Goal: Task Accomplishment & Management: Manage account settings

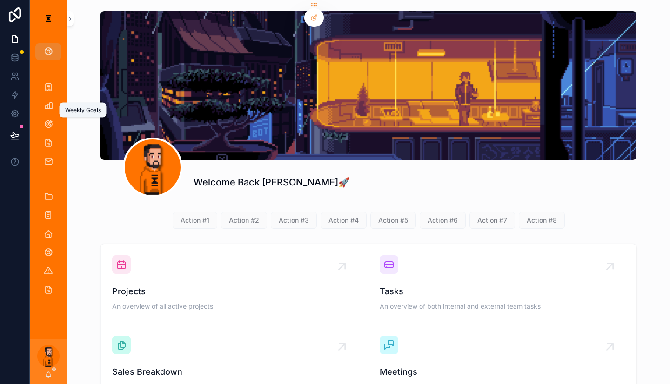
click at [47, 116] on link "Weekly Goals" at bounding box center [48, 124] width 26 height 17
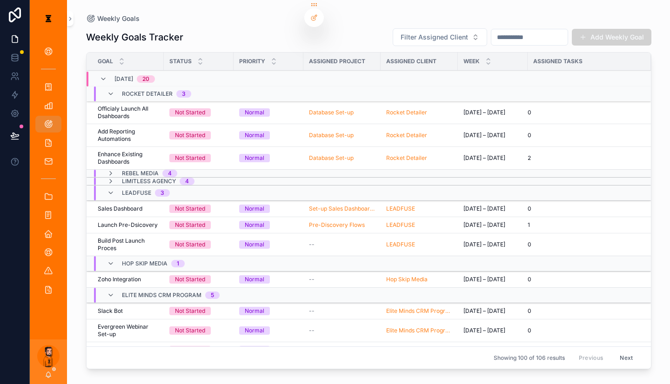
click at [240, 15] on div "Weekly Goals" at bounding box center [368, 18] width 565 height 7
click at [48, 135] on div "All Tasks" at bounding box center [48, 142] width 15 height 15
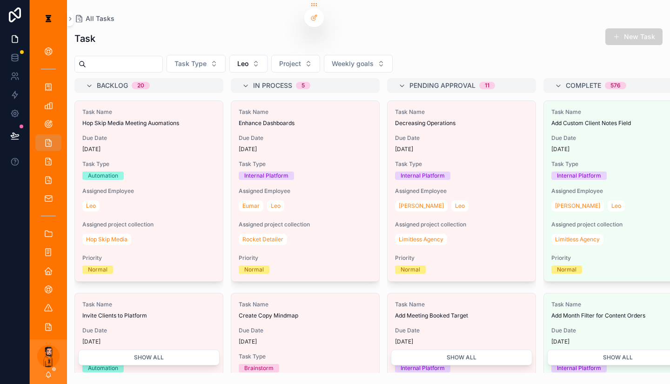
click at [243, 60] on button "Leo" at bounding box center [248, 64] width 38 height 18
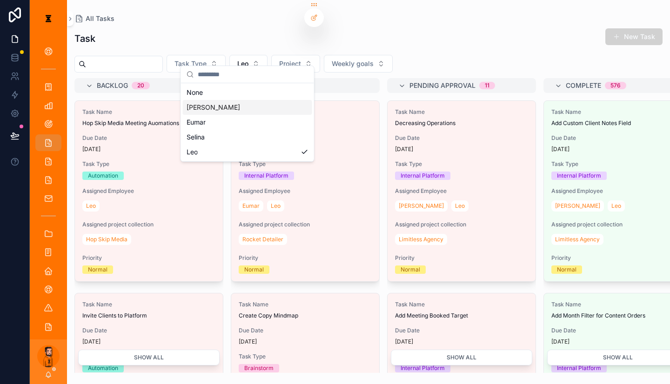
click at [230, 100] on div "[PERSON_NAME]" at bounding box center [247, 107] width 129 height 15
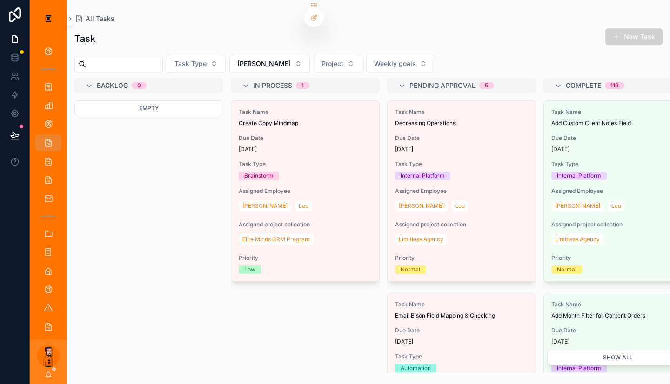
click at [250, 55] on button "[PERSON_NAME]" at bounding box center [269, 64] width 80 height 18
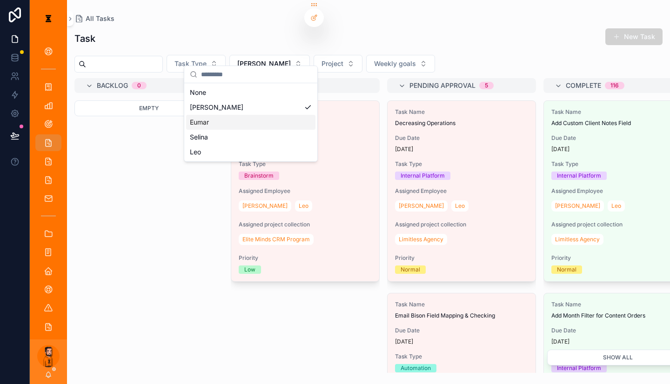
click at [207, 115] on div "Eumar" at bounding box center [250, 122] width 129 height 15
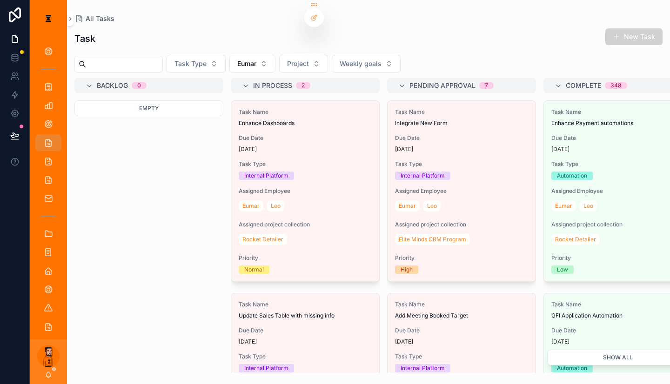
click at [229, 60] on button "Eumar" at bounding box center [252, 64] width 46 height 18
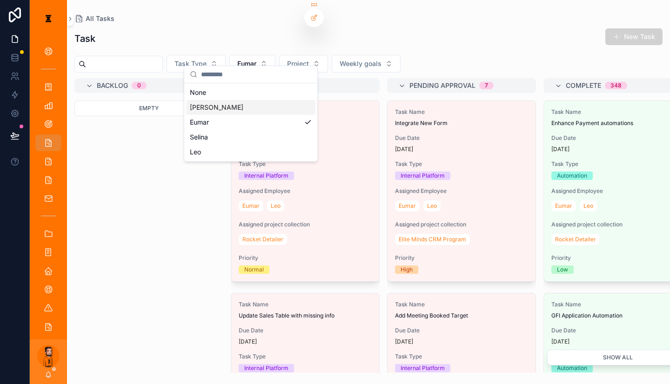
click at [230, 106] on div "[PERSON_NAME]" at bounding box center [250, 107] width 129 height 15
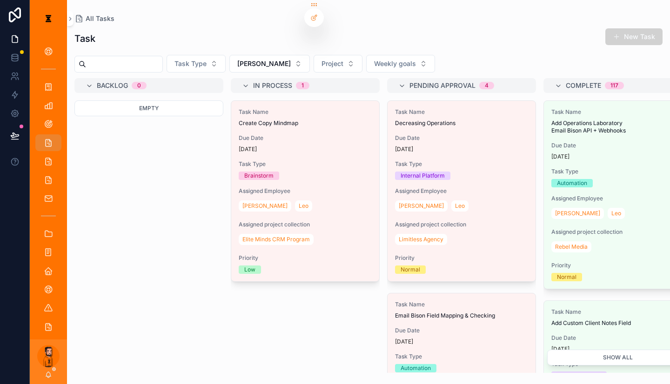
click at [411, 134] on span "Due Date" at bounding box center [461, 137] width 133 height 7
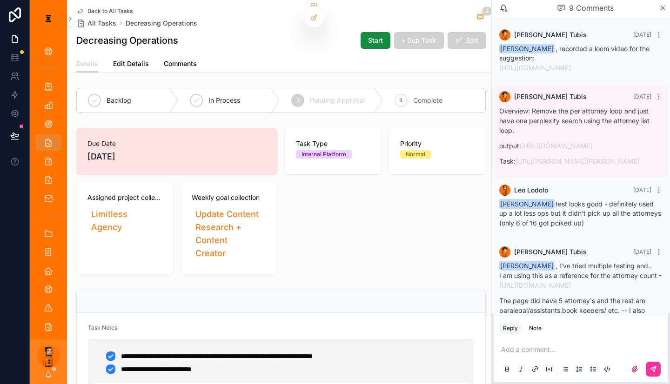
scroll to position [503, 0]
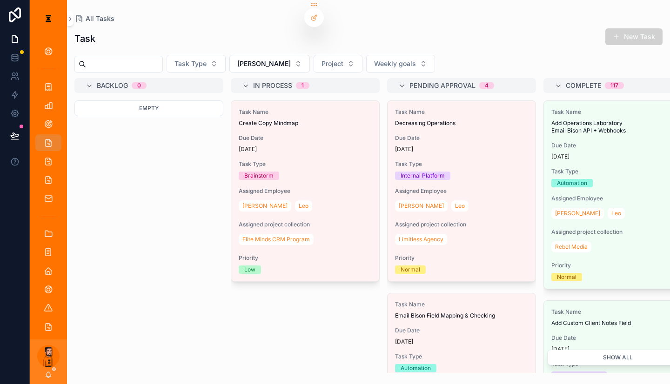
click at [213, 60] on button "Task Type" at bounding box center [196, 64] width 59 height 18
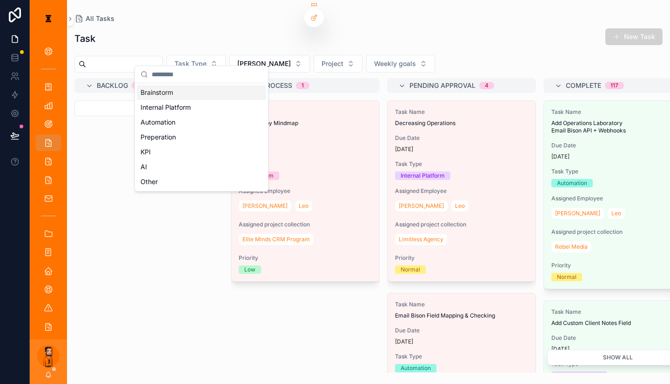
click at [240, 59] on span "[PERSON_NAME]" at bounding box center [264, 63] width 54 height 9
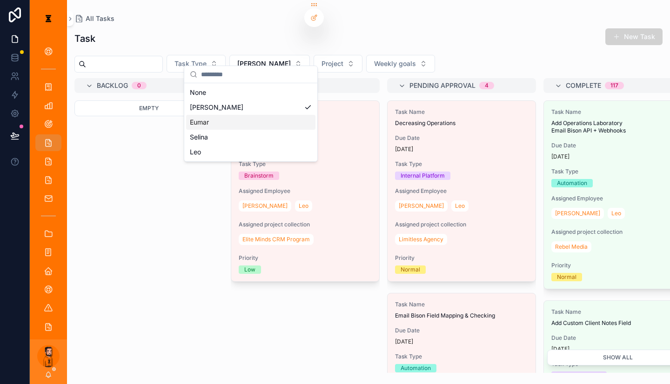
click at [220, 115] on div "Eumar" at bounding box center [250, 122] width 129 height 15
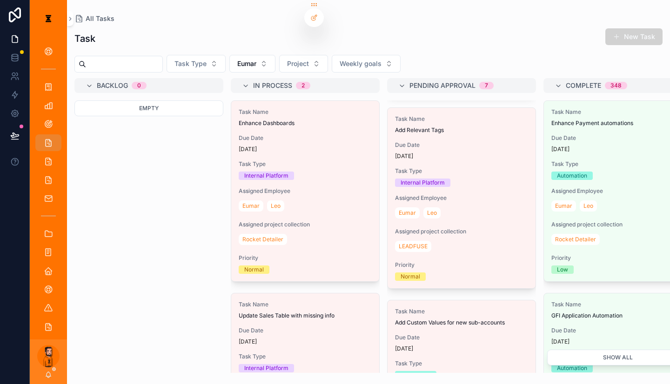
scroll to position [425, 0]
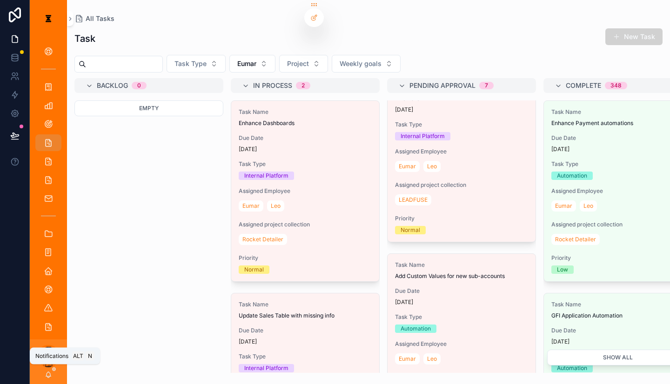
click at [45, 373] on icon "scrollable content" at bounding box center [48, 374] width 7 height 7
click at [502, 28] on div "Task New Task" at bounding box center [368, 38] width 588 height 21
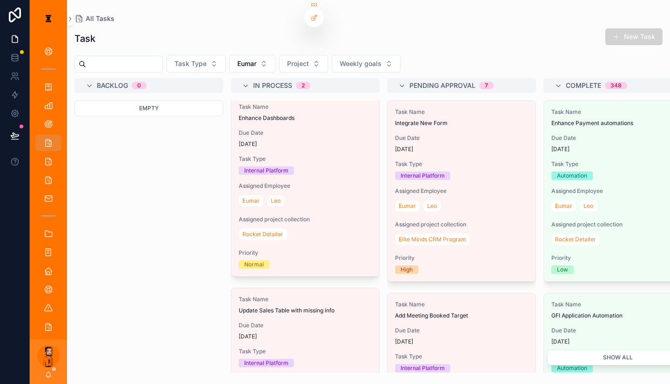
scroll to position [0, 0]
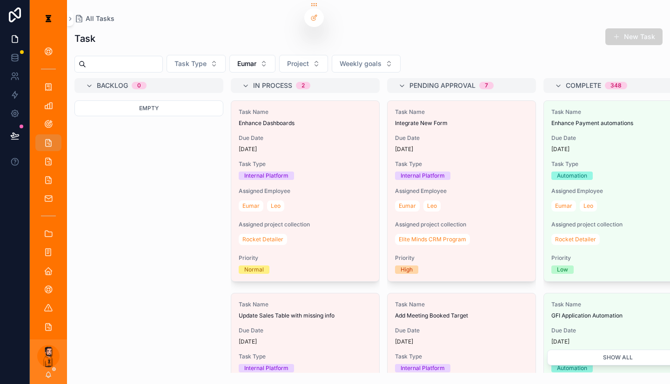
click at [254, 48] on div "Task New Task Task Type Eumar Project Weekly goals Backlog 0 Empty In Process 2…" at bounding box center [368, 197] width 603 height 351
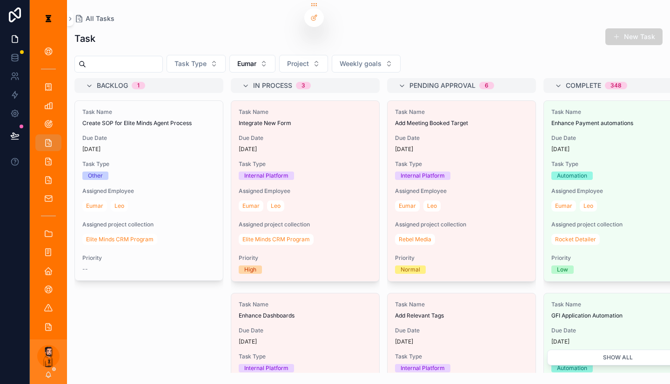
click at [409, 134] on span "Due Date" at bounding box center [461, 137] width 133 height 7
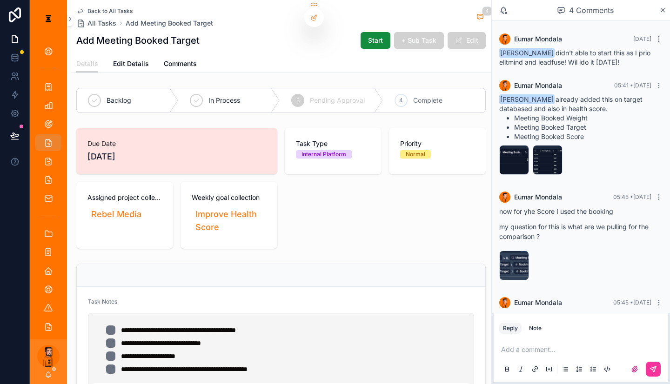
click at [462, 88] on div "4 Complete" at bounding box center [434, 100] width 102 height 24
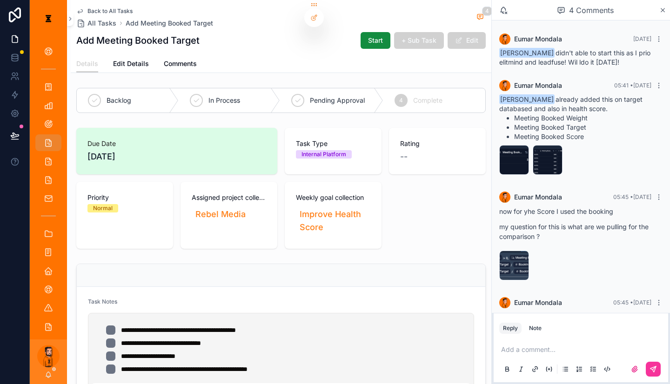
click at [113, 10] on span "Back to All Tasks" at bounding box center [109, 10] width 45 height 7
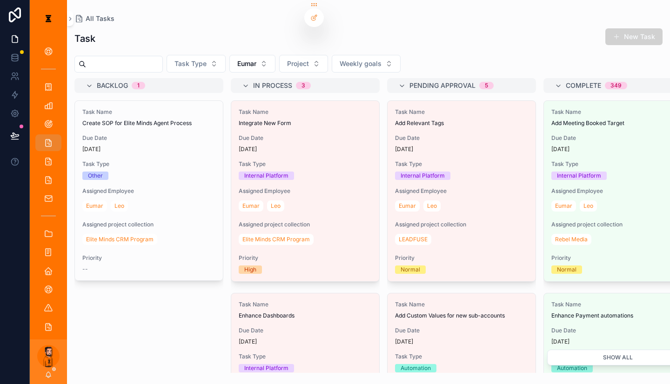
drag, startPoint x: 641, startPoint y: 38, endPoint x: 489, endPoint y: 63, distance: 154.6
click at [502, 38] on button "New Task" at bounding box center [633, 36] width 57 height 17
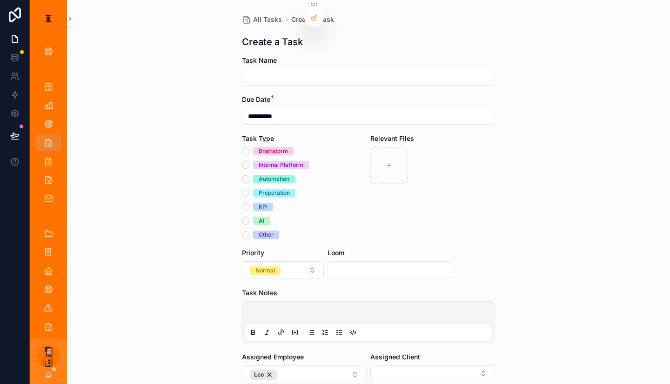
click at [307, 75] on div "scrollable content" at bounding box center [368, 77] width 253 height 17
click at [307, 73] on input "scrollable content" at bounding box center [368, 77] width 252 height 13
type input "*"
type input "**********"
click at [395, 310] on p "scrollable content" at bounding box center [370, 314] width 247 height 9
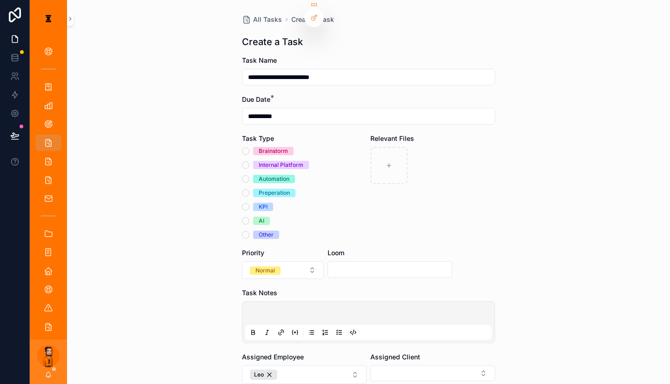
click at [341, 331] on icon "scrollable content" at bounding box center [340, 331] width 3 height 0
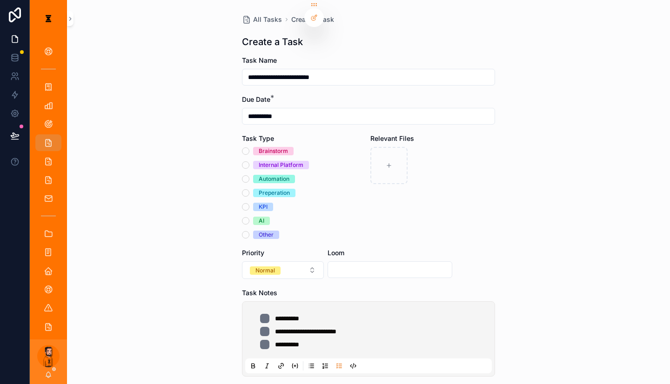
click at [388, 314] on ul "**********" at bounding box center [370, 331] width 247 height 35
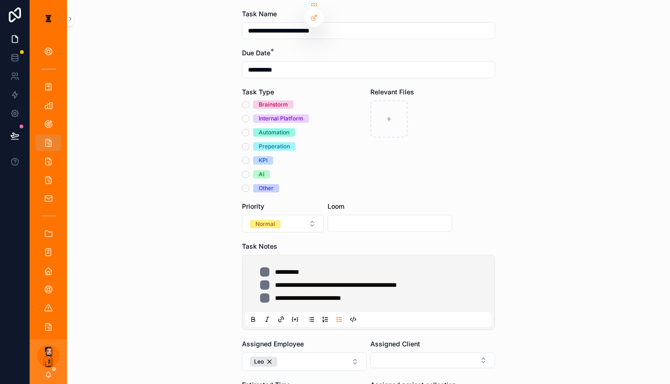
click at [298, 324] on form "**********" at bounding box center [368, 274] width 253 height 530
click at [305, 353] on button "Leo" at bounding box center [304, 362] width 125 height 19
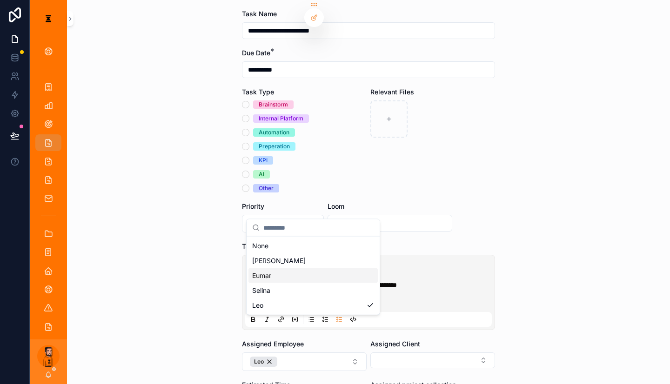
click at [305, 268] on div "Eumar" at bounding box center [312, 275] width 129 height 15
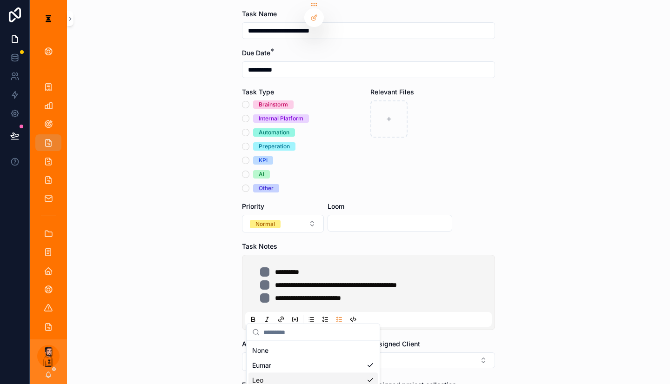
click at [393, 353] on button "Select Button" at bounding box center [432, 361] width 125 height 16
click at [502, 330] on div "**********" at bounding box center [368, 145] width 603 height 384
click at [464, 353] on button "Select Button" at bounding box center [432, 361] width 125 height 16
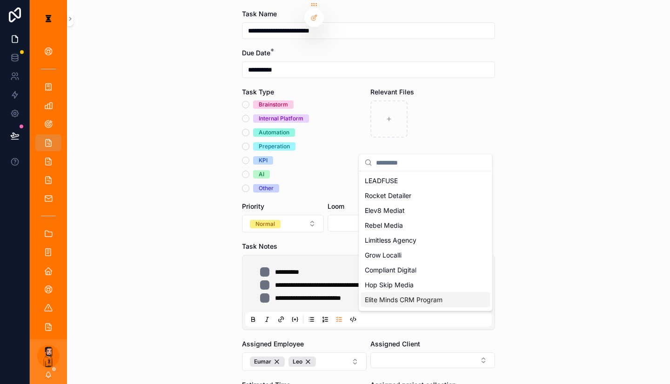
click at [399, 295] on span "Elite Minds CRM Program" at bounding box center [404, 299] width 78 height 9
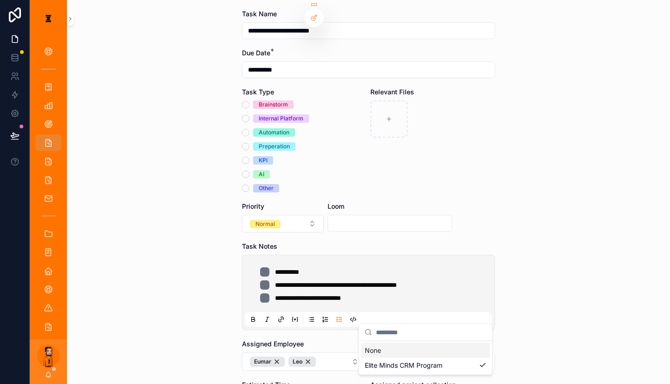
click at [408, 339] on div "**********" at bounding box center [350, 192] width 640 height 384
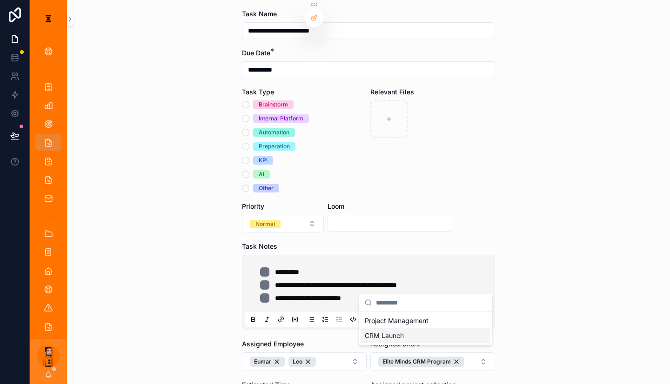
click at [410, 328] on div "CRM Launch" at bounding box center [425, 335] width 129 height 15
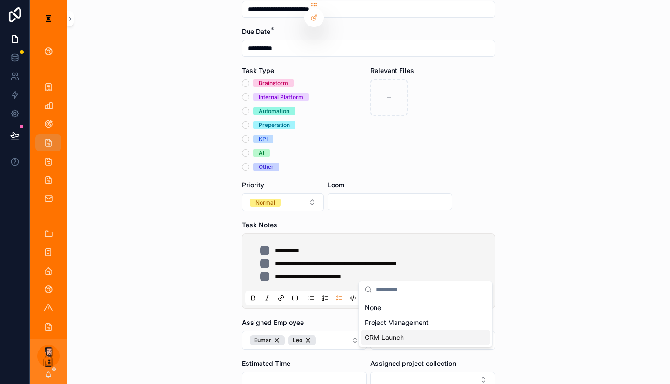
scroll to position [131, 0]
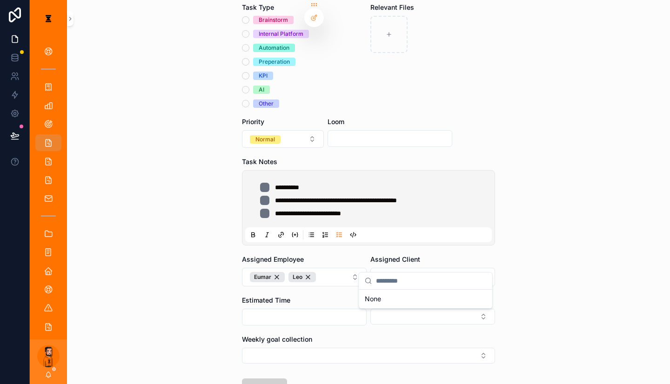
click at [355, 348] on button "Select Button" at bounding box center [368, 356] width 253 height 16
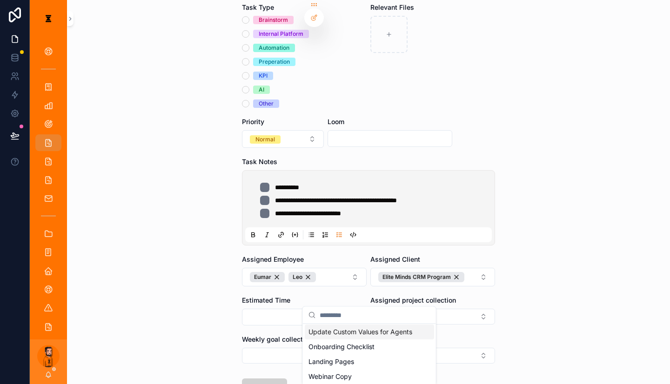
scroll to position [47, 0]
click at [368, 355] on div "Landing Pages" at bounding box center [369, 361] width 129 height 15
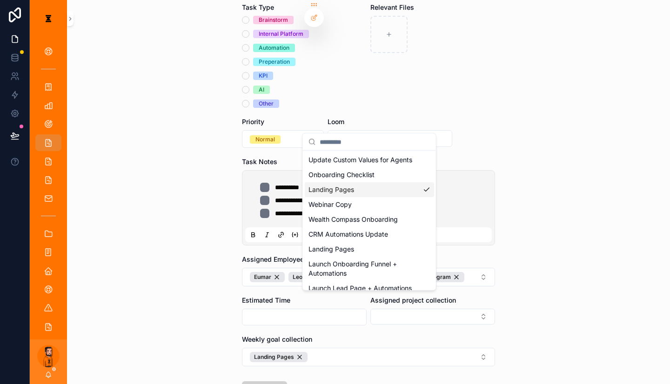
scroll to position [0, 0]
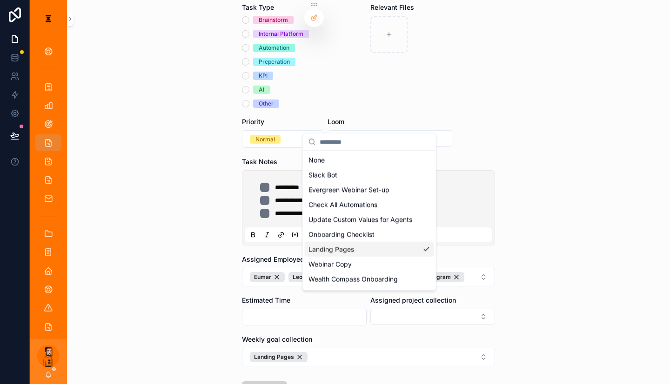
click at [367, 350] on div "**********" at bounding box center [350, 192] width 640 height 384
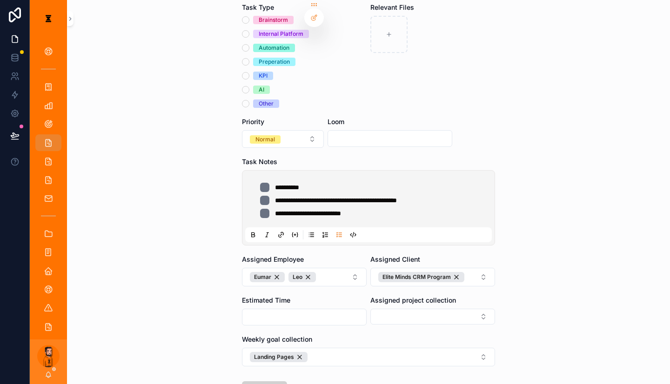
click at [265, 135] on div "Normal" at bounding box center [265, 139] width 20 height 8
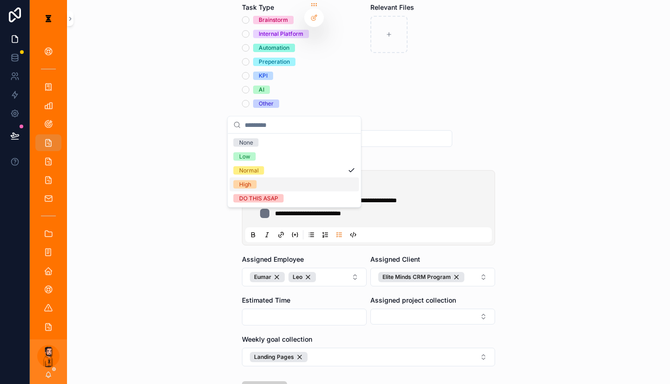
click at [248, 178] on div "High" at bounding box center [294, 185] width 129 height 14
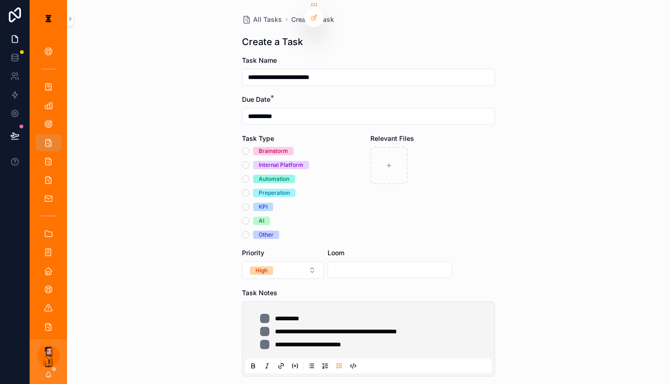
click at [281, 147] on div "Brainstorm Internal Platform Automation Preperation KPI AI Other" at bounding box center [304, 193] width 125 height 92
click at [281, 161] on div "Internal Platform" at bounding box center [281, 165] width 45 height 8
click at [249, 161] on button "Internal Platform" at bounding box center [245, 164] width 7 height 7
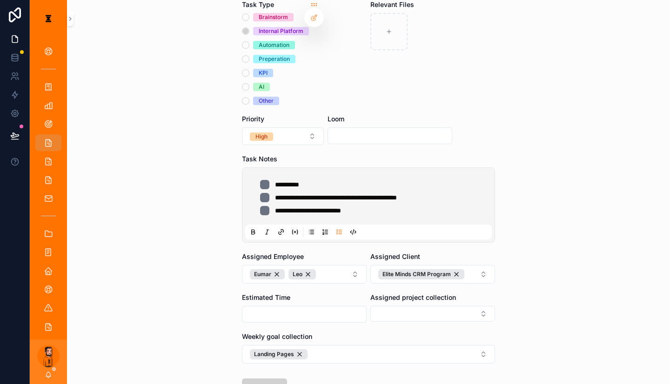
click at [379, 206] on li "**********" at bounding box center [375, 210] width 230 height 9
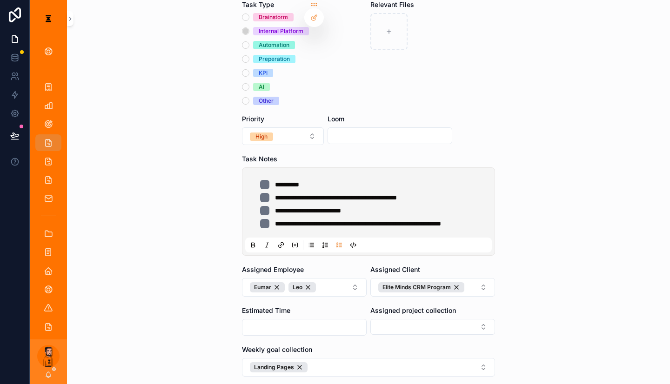
click at [297, 221] on span "**********" at bounding box center [358, 224] width 166 height 7
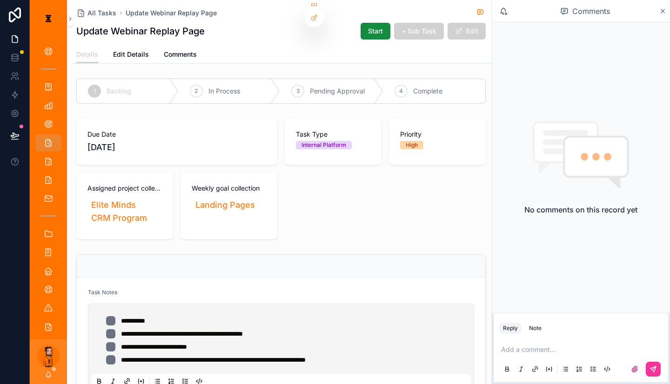
drag, startPoint x: 199, startPoint y: 158, endPoint x: 207, endPoint y: 161, distance: 9.0
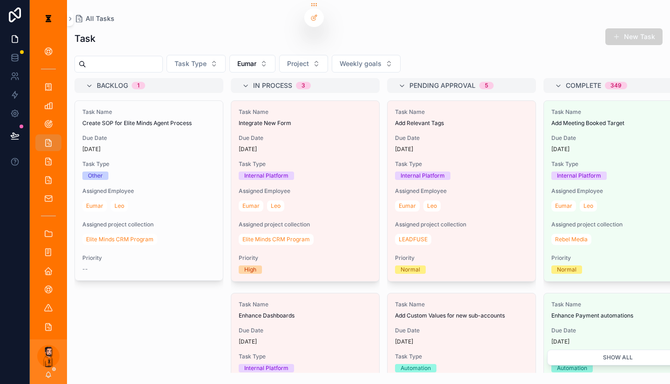
click at [237, 55] on button "Eumar" at bounding box center [252, 64] width 46 height 18
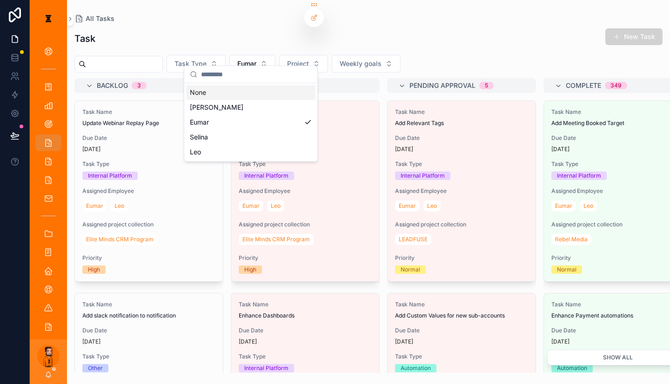
drag, startPoint x: 214, startPoint y: 106, endPoint x: 430, endPoint y: 48, distance: 224.0
click at [430, 48] on div "Home Clients Projects Weekly Goals All Tasks Internal Tasks Delayed Tasks Meeti…" at bounding box center [350, 192] width 640 height 384
click at [206, 100] on div "[PERSON_NAME]" at bounding box center [250, 107] width 129 height 15
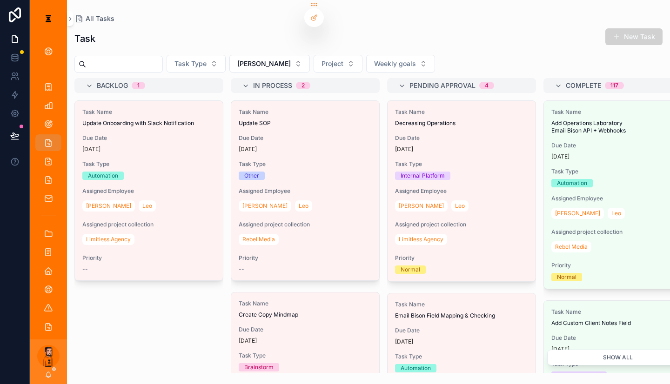
click at [237, 59] on span "[PERSON_NAME]" at bounding box center [264, 63] width 54 height 9
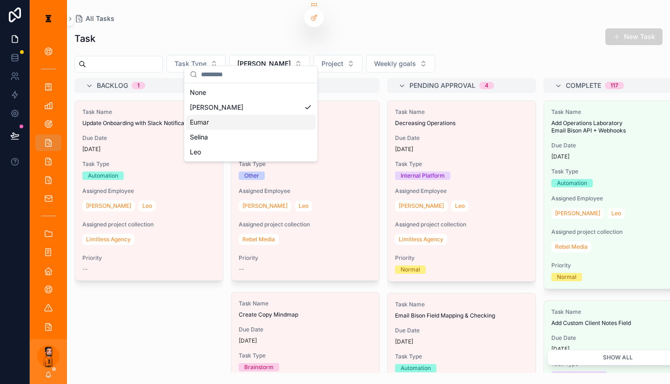
click at [221, 115] on div "Eumar" at bounding box center [250, 122] width 129 height 15
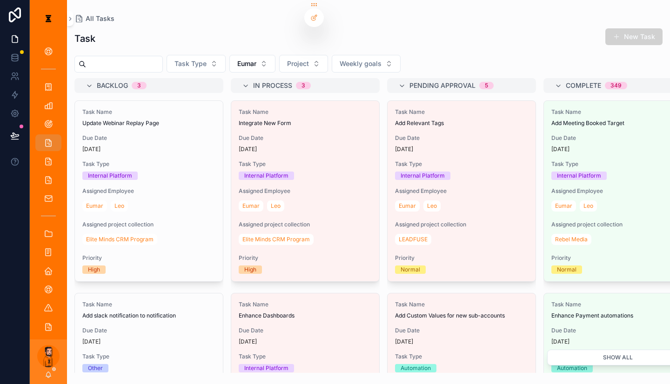
click at [142, 146] on div "[DATE]" at bounding box center [148, 149] width 133 height 7
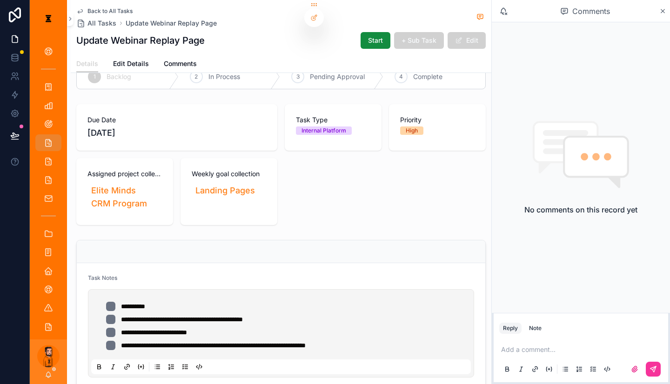
scroll to position [186, 0]
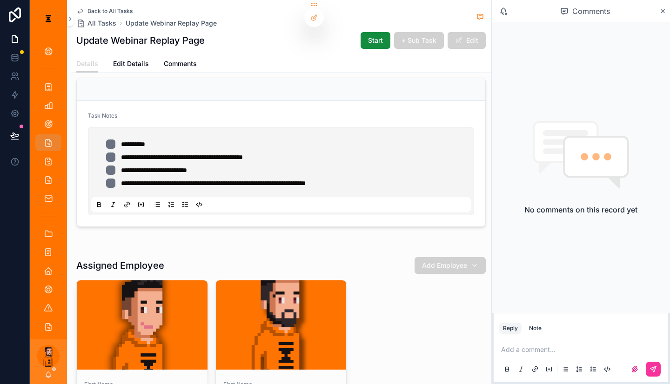
click at [126, 55] on link "Edit Details" at bounding box center [131, 64] width 36 height 19
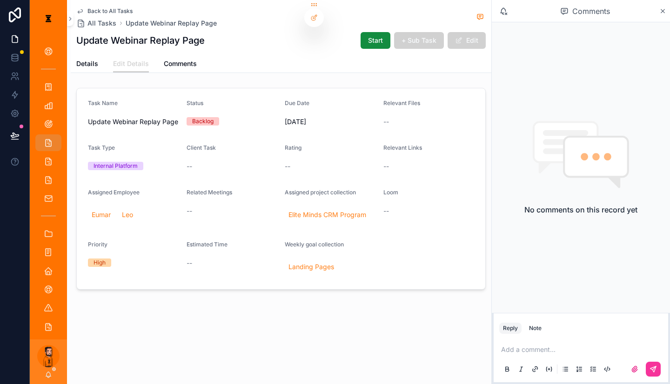
click at [486, 32] on div "Start + Sub Task Edit" at bounding box center [419, 41] width 133 height 18
click at [486, 40] on button "Edit" at bounding box center [467, 40] width 38 height 17
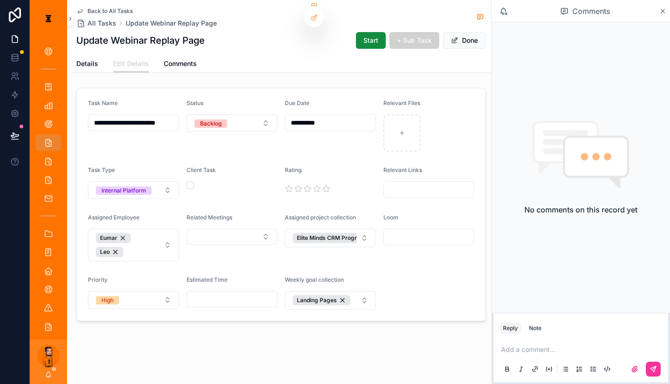
click at [429, 231] on input "scrollable content" at bounding box center [429, 237] width 90 height 13
paste input "**********"
type input "**********"
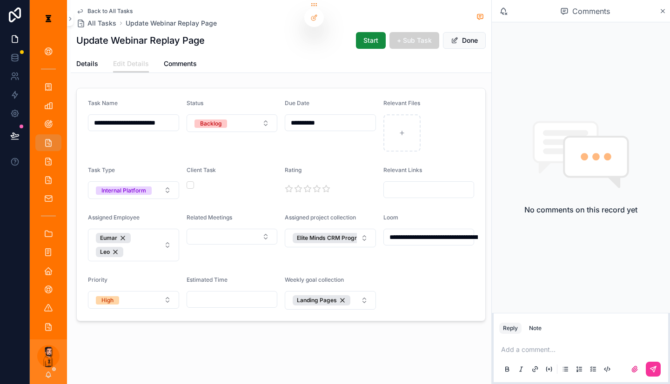
click at [421, 234] on form "**********" at bounding box center [281, 204] width 408 height 233
click at [486, 39] on span "Done" at bounding box center [464, 40] width 43 height 17
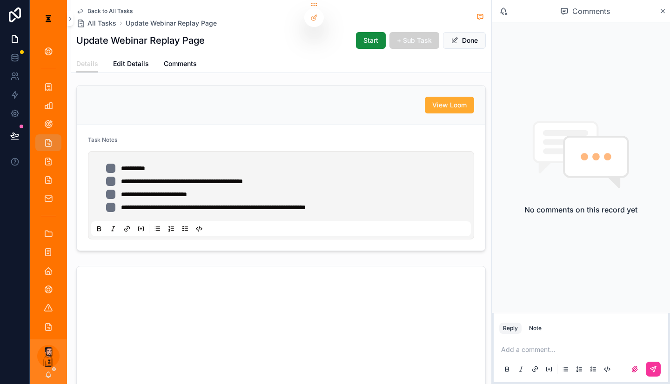
scroll to position [279, 0]
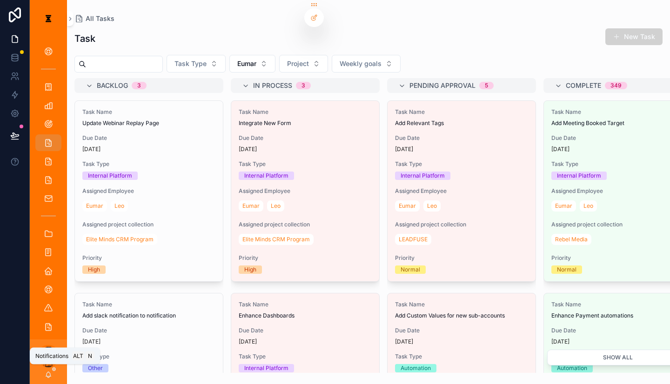
click at [45, 376] on icon "scrollable content" at bounding box center [48, 374] width 7 height 7
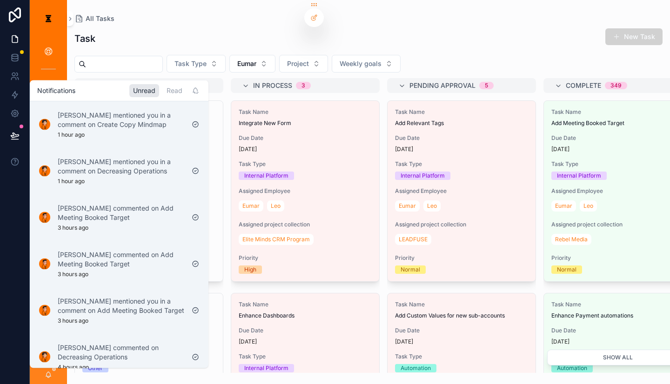
click at [163, 87] on div "Read" at bounding box center [174, 90] width 23 height 13
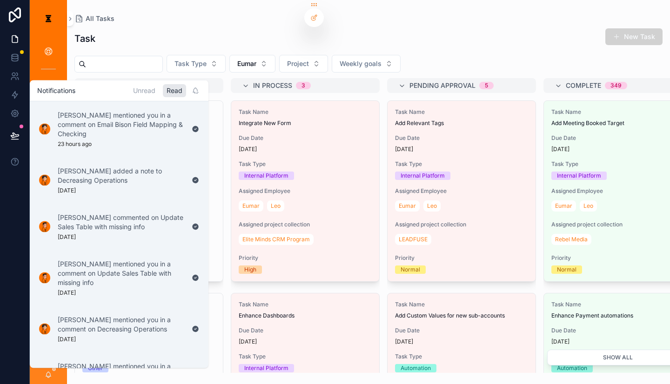
click at [136, 85] on div "Unread" at bounding box center [144, 90] width 30 height 13
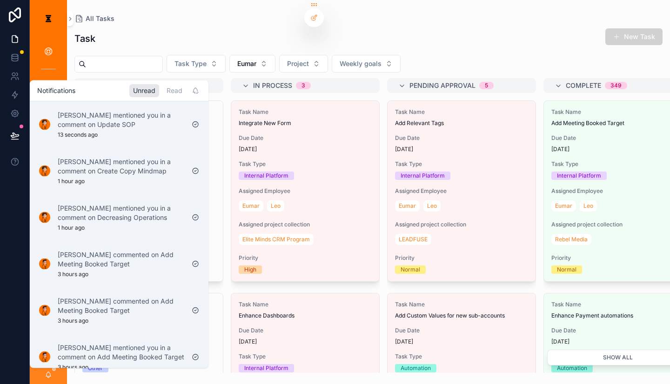
click at [127, 121] on p "[PERSON_NAME] mentioned you in a comment on Update SOP" at bounding box center [121, 119] width 127 height 19
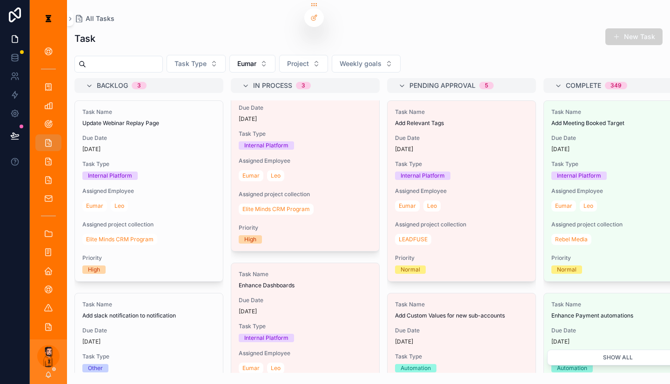
click at [255, 55] on button "Eumar" at bounding box center [252, 64] width 46 height 18
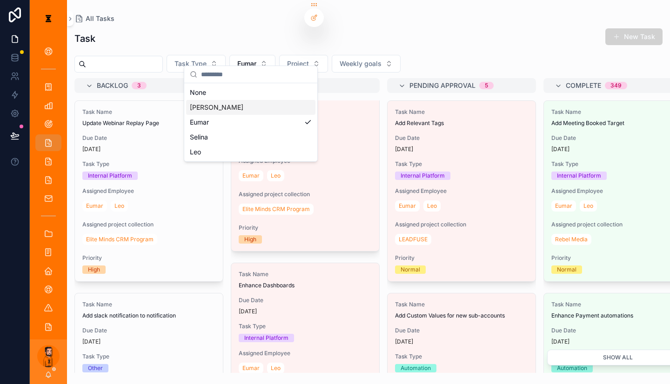
drag, startPoint x: 228, startPoint y: 109, endPoint x: 231, endPoint y: 102, distance: 7.8
click at [231, 102] on div "None [PERSON_NAME] [PERSON_NAME]" at bounding box center [250, 122] width 129 height 74
click at [231, 102] on div "[PERSON_NAME]" at bounding box center [250, 107] width 129 height 15
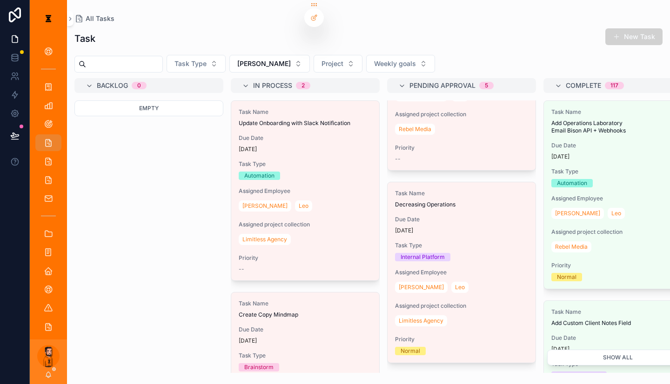
scroll to position [140, 0]
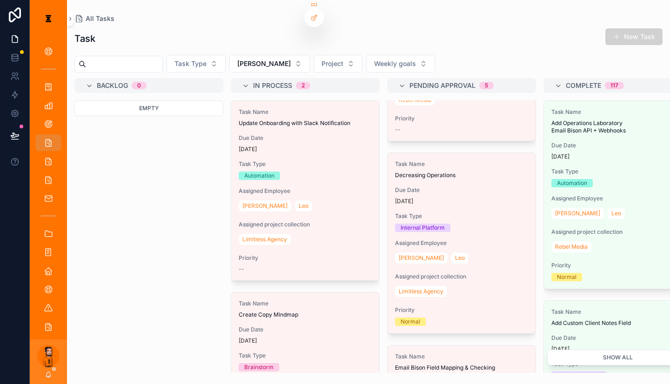
click at [420, 187] on span "Due Date" at bounding box center [461, 190] width 133 height 7
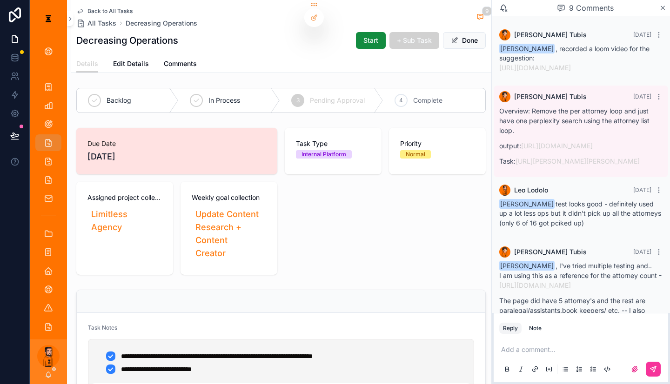
scroll to position [503, 0]
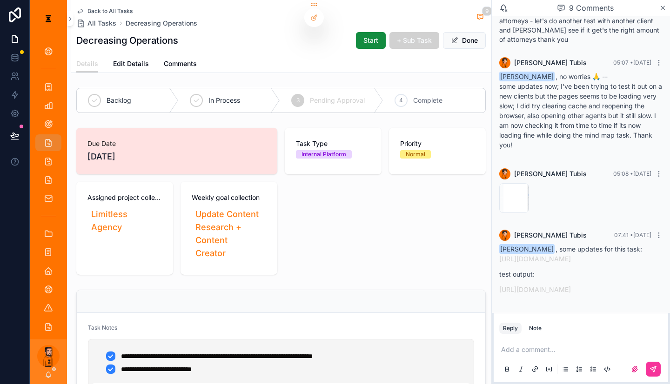
click at [47, 372] on div "[PERSON_NAME]" at bounding box center [48, 362] width 37 height 45
click at [45, 372] on icon "scrollable content" at bounding box center [48, 374] width 7 height 7
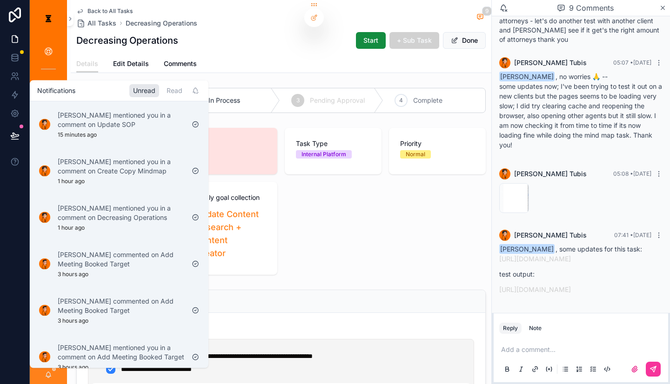
click at [163, 86] on div "Read" at bounding box center [174, 90] width 23 height 13
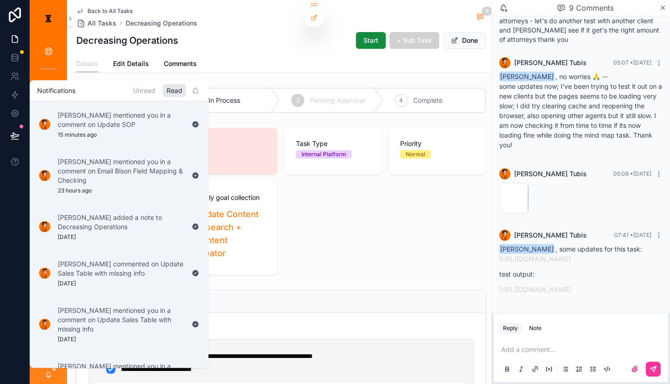
click at [129, 88] on div "Unread" at bounding box center [144, 90] width 30 height 13
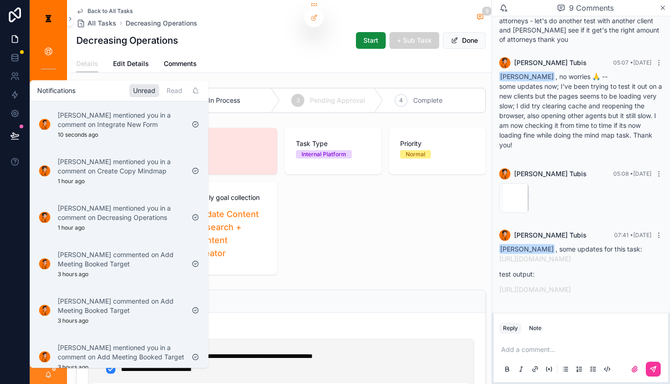
click at [122, 127] on div "[PERSON_NAME] mentioned you in a comment on Integrate New Form 10 seconds ago" at bounding box center [121, 124] width 127 height 28
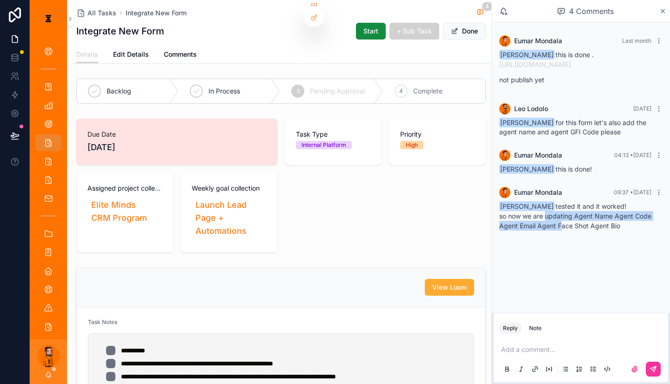
drag, startPoint x: 560, startPoint y: 197, endPoint x: 575, endPoint y: 210, distance: 20.1
click at [502, 210] on div "[PERSON_NAME] tested it and it worked! so now we are updating Agent Name Agent …" at bounding box center [580, 219] width 163 height 34
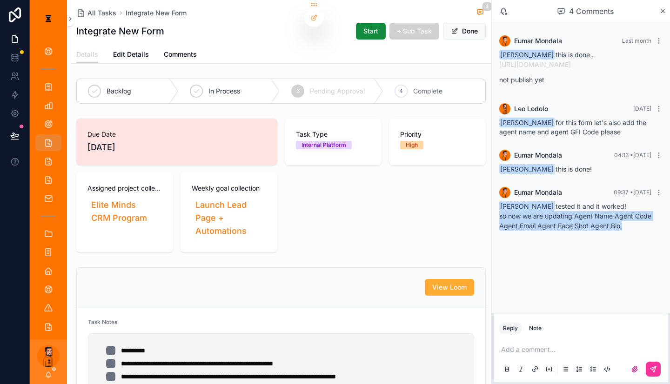
click at [502, 273] on div "[PERSON_NAME] Last month [PERSON_NAME] this is done . [URL][DOMAIN_NAME] not pu…" at bounding box center [581, 167] width 178 height 291
click at [502, 340] on div "Add a comment..." at bounding box center [580, 359] width 163 height 39
click at [502, 351] on div "Add a comment..." at bounding box center [580, 359] width 163 height 39
click at [502, 347] on p "scrollable content" at bounding box center [582, 349] width 163 height 9
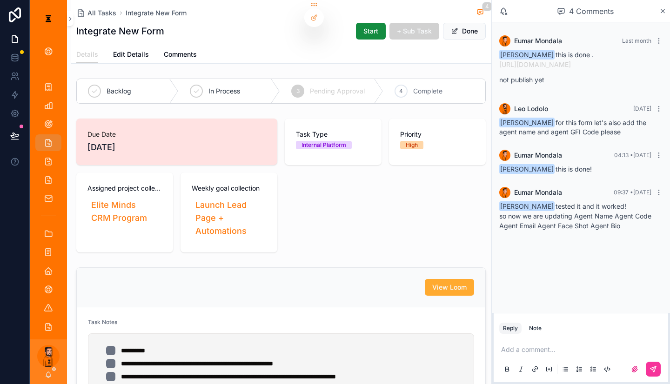
drag, startPoint x: 299, startPoint y: 174, endPoint x: 305, endPoint y: 176, distance: 6.8
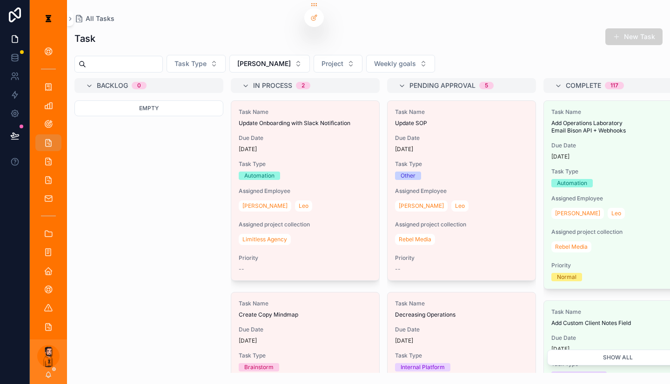
click at [502, 33] on span "scrollable content" at bounding box center [616, 36] width 7 height 7
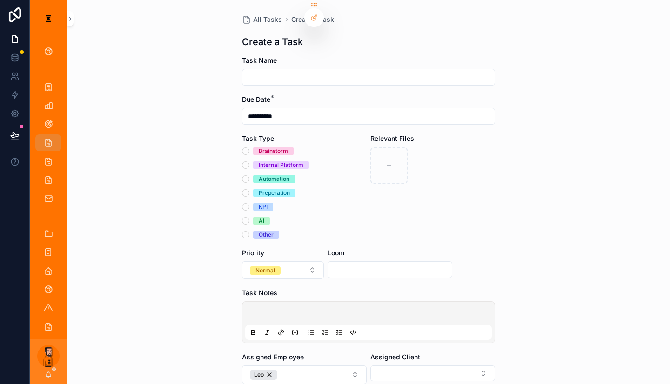
click at [348, 71] on input "scrollable content" at bounding box center [368, 77] width 252 height 13
click at [305, 310] on p "scrollable content" at bounding box center [370, 314] width 247 height 9
click at [287, 71] on input "**********" at bounding box center [368, 77] width 252 height 13
type input "**********"
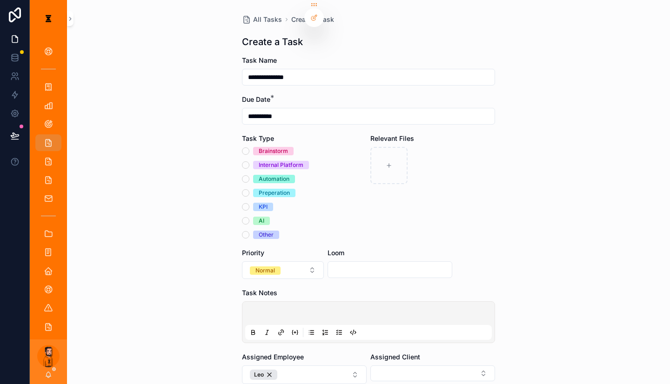
click at [382, 310] on p "scrollable content" at bounding box center [370, 314] width 247 height 9
click at [343, 329] on icon "scrollable content" at bounding box center [338, 332] width 7 height 7
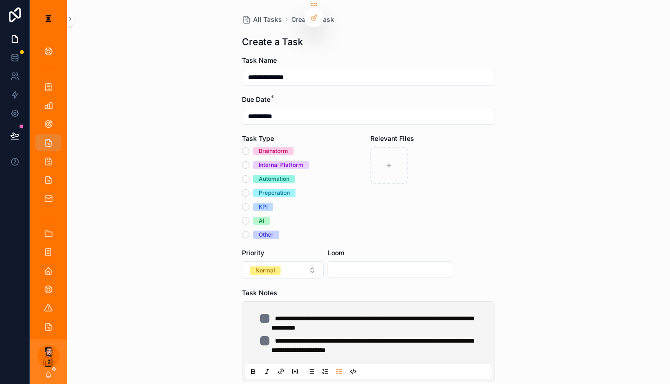
click at [415, 314] on li "**********" at bounding box center [375, 323] width 230 height 19
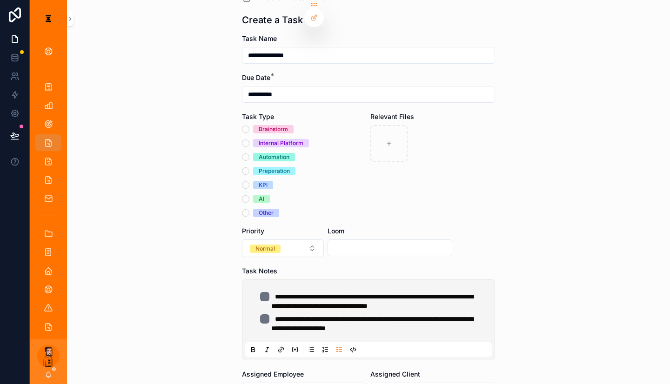
scroll to position [47, 0]
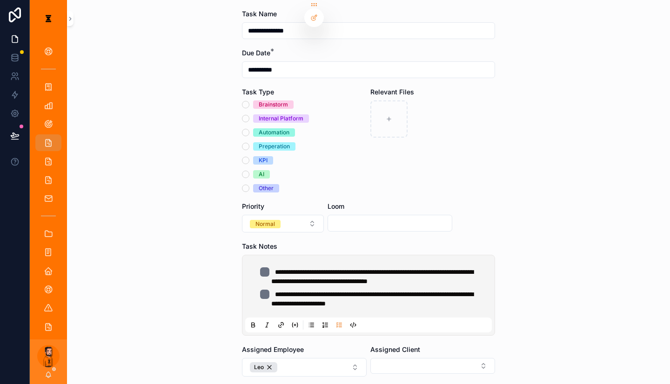
click at [280, 105] on div "Brainstorm Internal Platform Automation Preperation KPI AI Other" at bounding box center [304, 146] width 125 height 92
click at [280, 128] on div "Automation" at bounding box center [274, 132] width 31 height 8
click at [249, 129] on button "Automation" at bounding box center [245, 132] width 7 height 7
click at [297, 202] on div "Priority Normal" at bounding box center [283, 217] width 82 height 31
click at [302, 215] on button "Normal" at bounding box center [283, 224] width 82 height 18
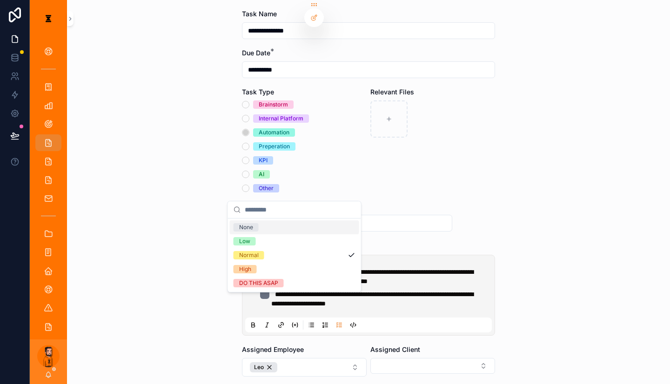
click at [426, 202] on div "Loom" at bounding box center [390, 217] width 125 height 31
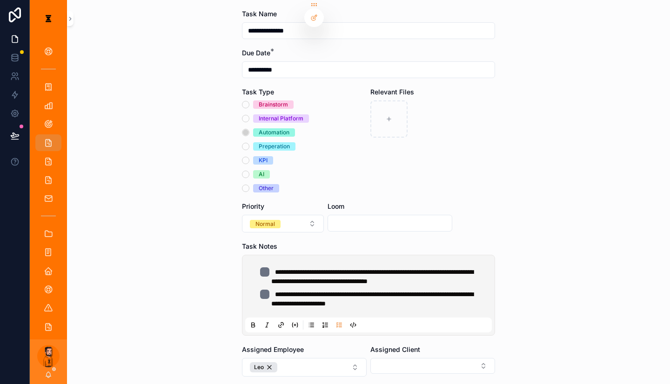
click at [339, 358] on button "Leo" at bounding box center [304, 367] width 125 height 19
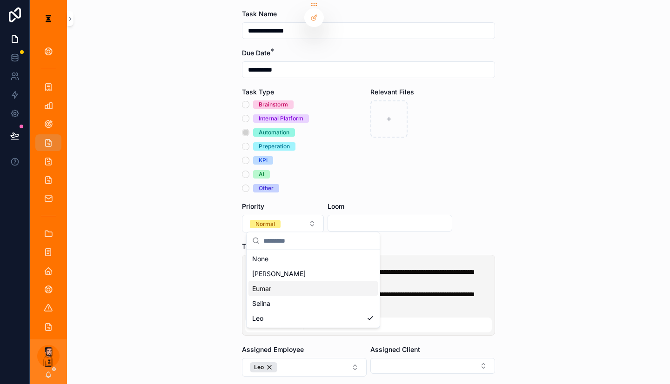
click at [287, 281] on div "Eumar" at bounding box center [312, 288] width 129 height 15
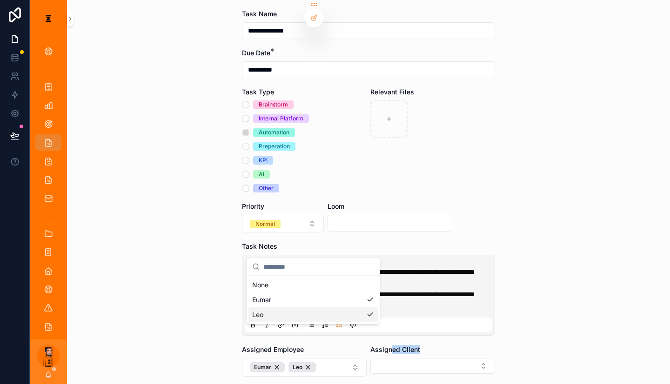
click at [381, 345] on div "Assigned Client" at bounding box center [432, 361] width 125 height 32
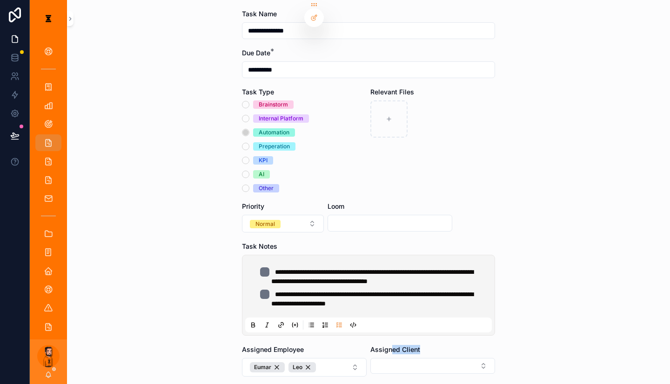
click at [385, 358] on button "Select Button" at bounding box center [432, 366] width 125 height 16
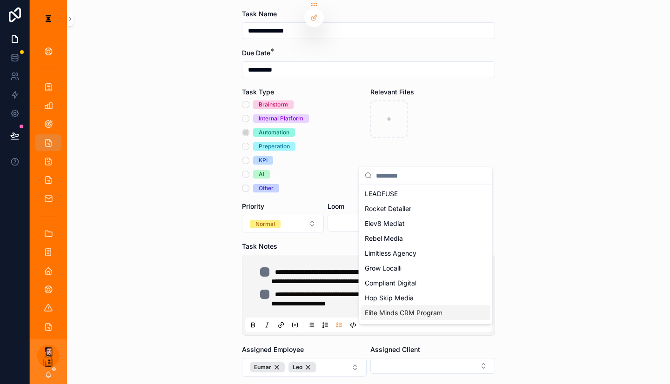
click at [397, 308] on span "Elite Minds CRM Program" at bounding box center [404, 312] width 78 height 9
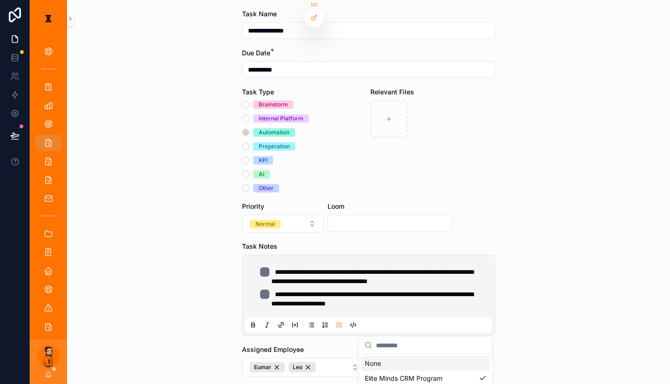
drag, startPoint x: 569, startPoint y: 325, endPoint x: 507, endPoint y: 323, distance: 61.9
click at [502, 325] on div "**********" at bounding box center [368, 145] width 603 height 384
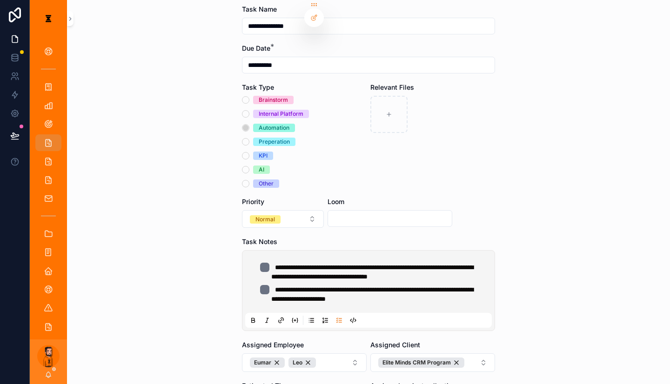
scroll to position [144, 0]
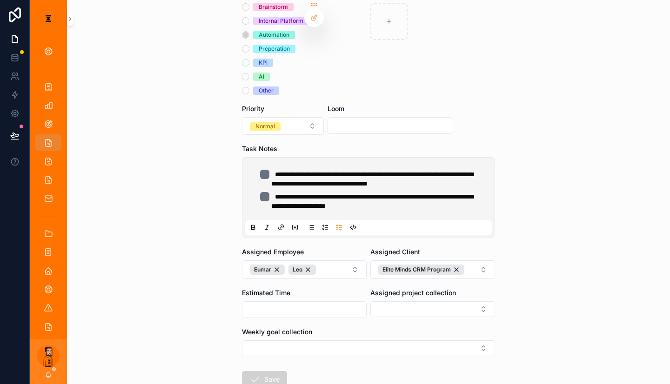
click at [412, 301] on button "Select Button" at bounding box center [432, 309] width 125 height 16
click at [413, 307] on div "CRM Launch" at bounding box center [425, 314] width 129 height 15
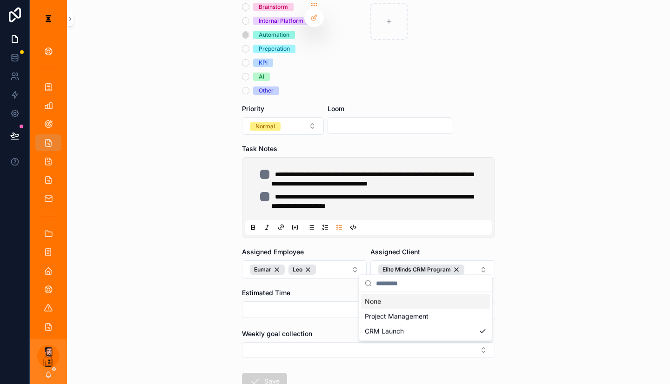
click at [340, 342] on button "Select Button" at bounding box center [368, 350] width 253 height 16
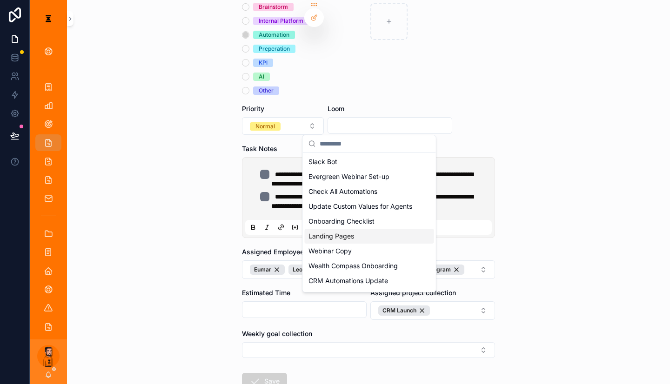
click at [358, 225] on div "Onboarding Checklist" at bounding box center [369, 221] width 129 height 15
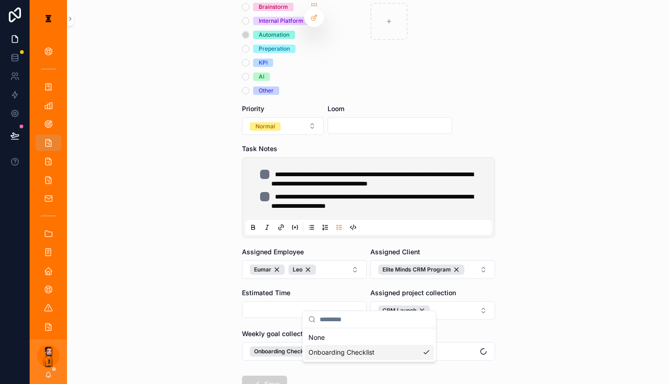
drag, startPoint x: 533, startPoint y: 268, endPoint x: 505, endPoint y: 268, distance: 28.4
click at [502, 268] on div "**********" at bounding box center [368, 192] width 603 height 384
click at [273, 376] on button "Save" at bounding box center [264, 384] width 45 height 17
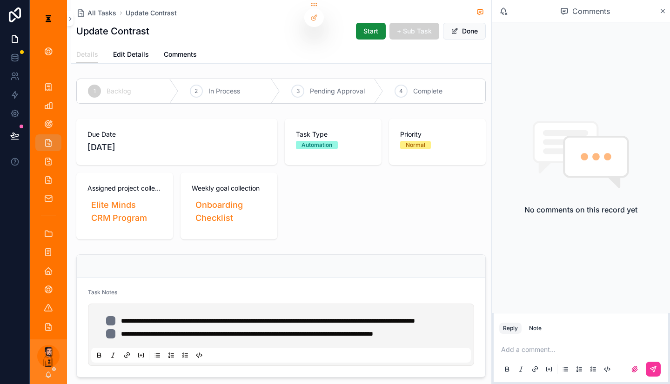
click at [502, 345] on p "scrollable content" at bounding box center [582, 349] width 163 height 9
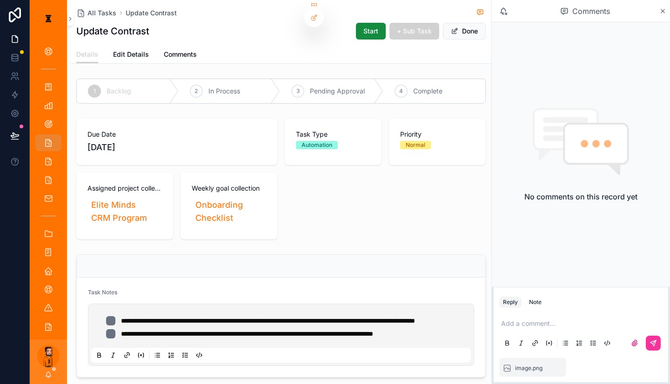
click at [502, 336] on div "scrollable content" at bounding box center [580, 343] width 163 height 19
click at [502, 341] on icon "scrollable content" at bounding box center [652, 343] width 7 height 7
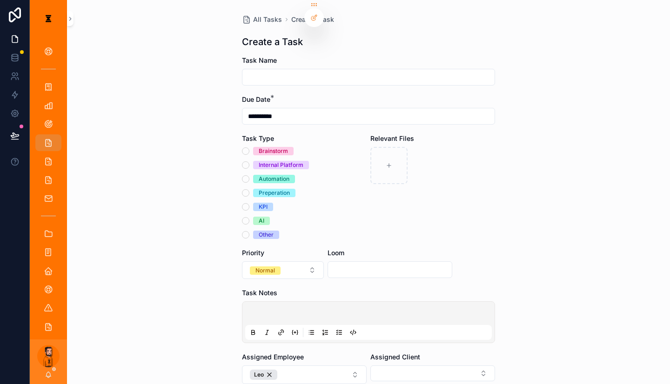
click at [330, 74] on div "scrollable content" at bounding box center [368, 77] width 253 height 17
click at [330, 71] on input "scrollable content" at bounding box center [368, 77] width 252 height 13
type input "**********"
click at [346, 305] on div "scrollable content" at bounding box center [368, 322] width 247 height 35
click at [340, 310] on p "scrollable content" at bounding box center [370, 314] width 247 height 9
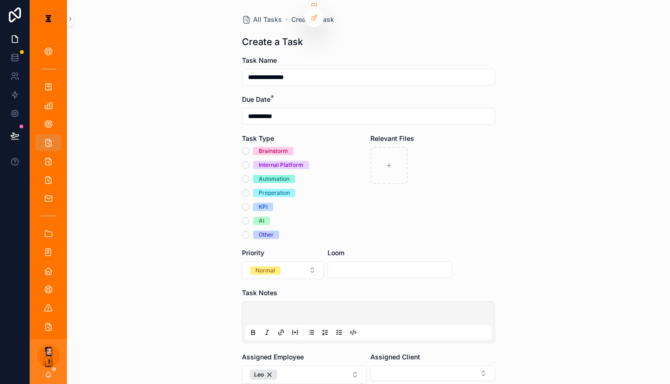
click at [343, 329] on icon "scrollable content" at bounding box center [338, 332] width 7 height 7
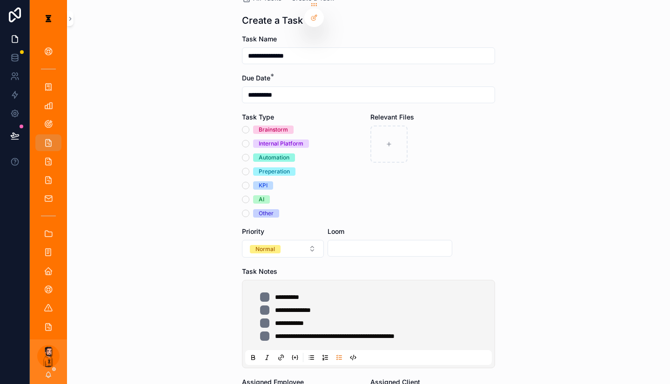
scroll to position [47, 0]
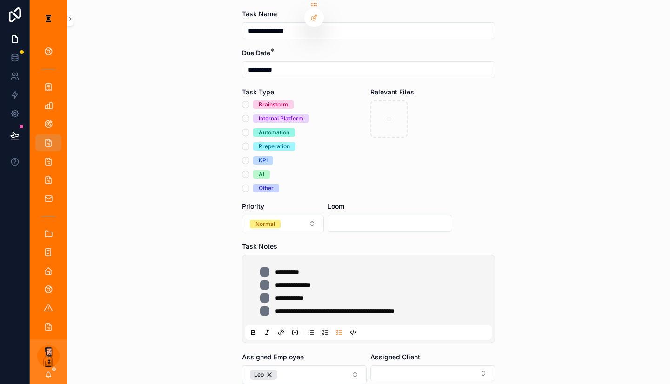
click at [309, 366] on button "Leo" at bounding box center [304, 375] width 125 height 19
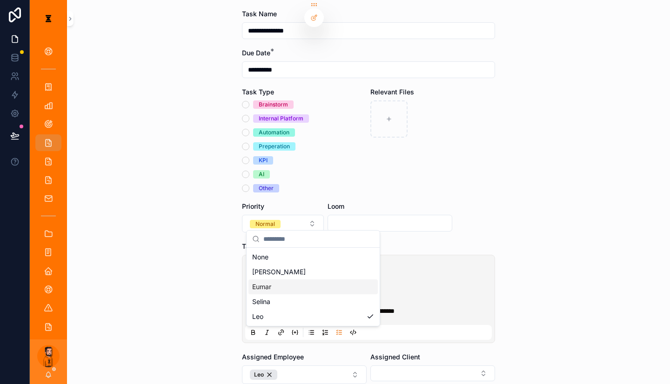
click at [309, 280] on div "Eumar" at bounding box center [312, 287] width 129 height 15
click at [406, 281] on li "**********" at bounding box center [375, 285] width 230 height 9
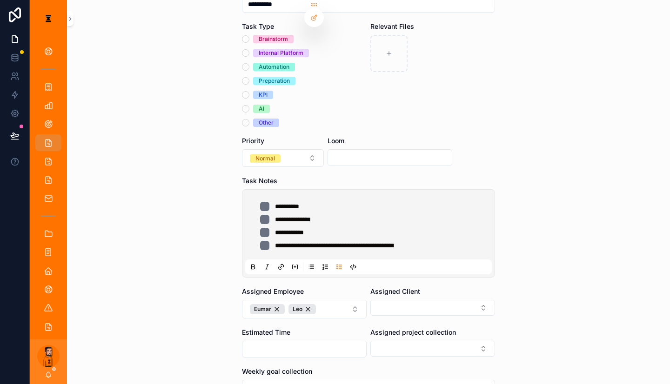
scroll to position [140, 0]
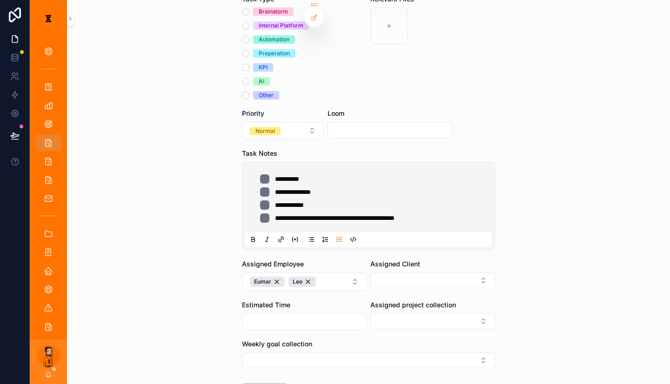
click at [344, 174] on li "**********" at bounding box center [375, 178] width 230 height 9
click at [349, 187] on li "**********" at bounding box center [375, 191] width 230 height 9
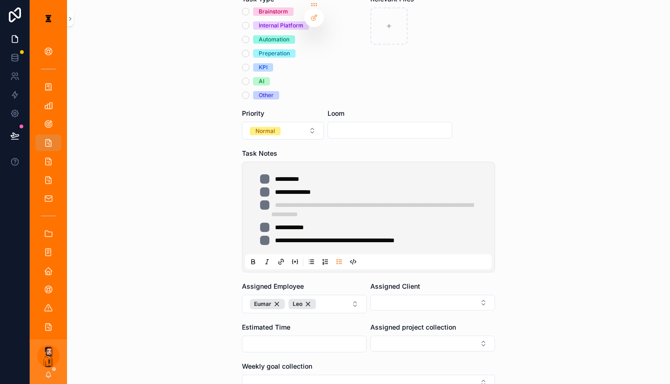
click at [409, 176] on ul "**********" at bounding box center [370, 209] width 247 height 71
click at [395, 174] on ul "**********" at bounding box center [370, 209] width 247 height 71
click at [308, 113] on form "**********" at bounding box center [368, 199] width 253 height 566
click at [306, 122] on button "Normal" at bounding box center [283, 131] width 82 height 18
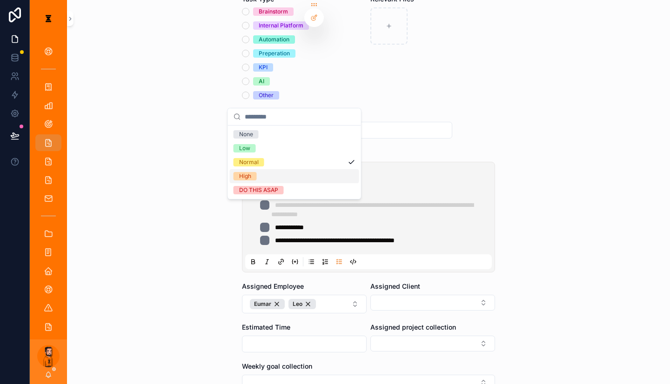
click at [266, 169] on div "High" at bounding box center [294, 176] width 129 height 14
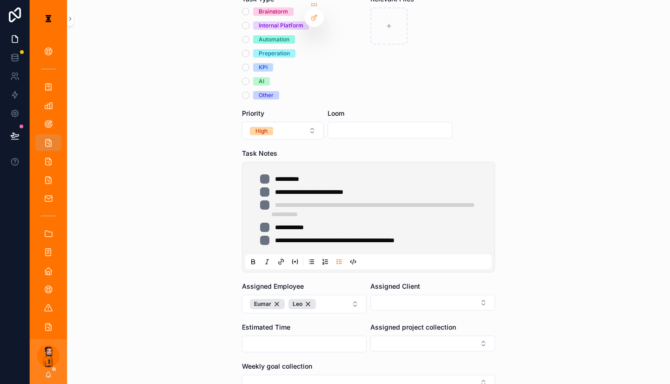
click at [474, 123] on div "**********" at bounding box center [368, 171] width 268 height 622
click at [406, 336] on button "Select Button" at bounding box center [432, 344] width 125 height 16
click at [412, 295] on button "Select Button" at bounding box center [432, 303] width 125 height 16
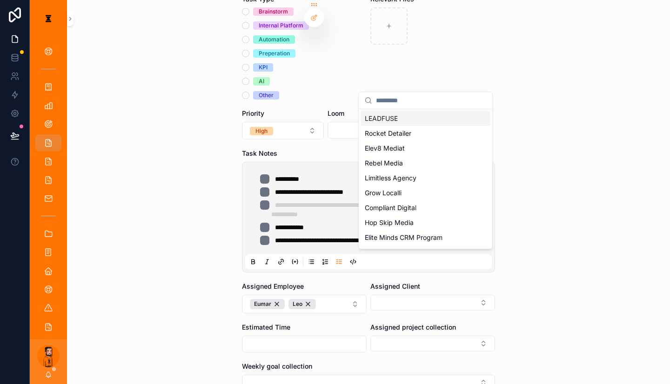
click at [421, 112] on div "LEADFUSE" at bounding box center [425, 118] width 129 height 15
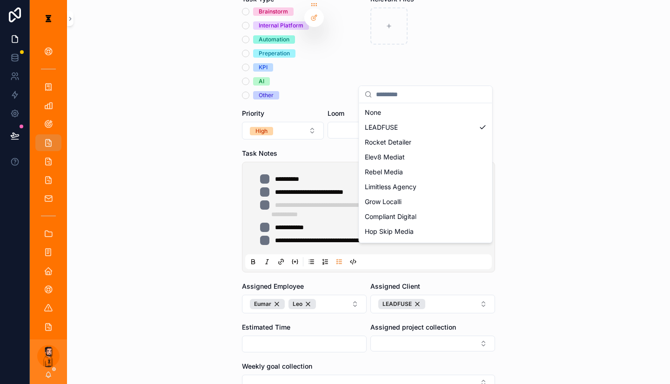
click at [413, 289] on div "**********" at bounding box center [350, 192] width 640 height 384
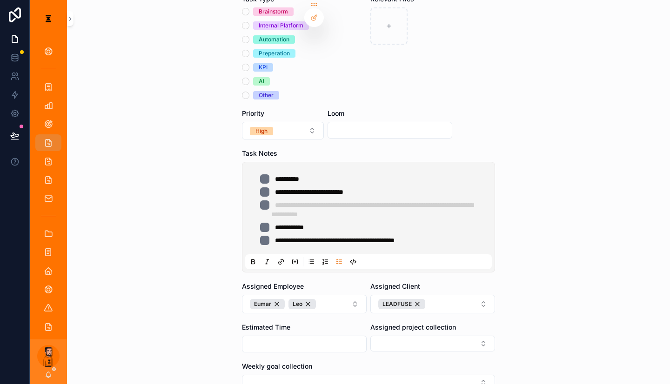
click at [403, 323] on div "Assigned project collection" at bounding box center [432, 338] width 125 height 30
click at [410, 336] on button "Select Button" at bounding box center [432, 344] width 125 height 16
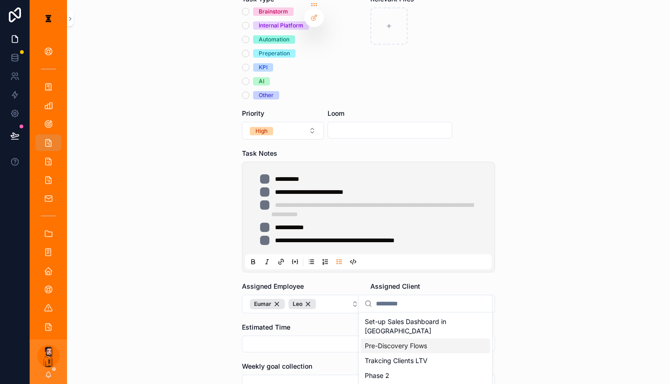
click at [394, 341] on span "Pre-Discovery Flows" at bounding box center [396, 345] width 62 height 9
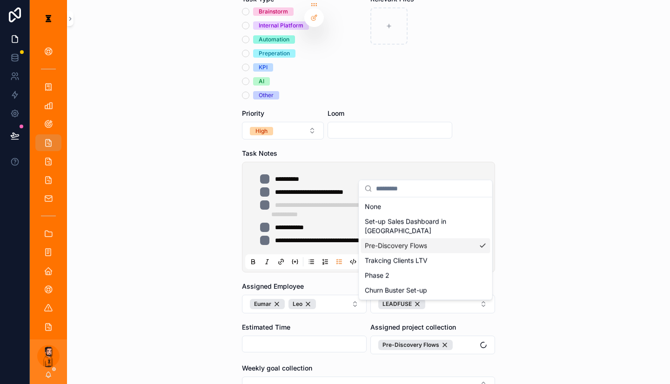
click at [502, 275] on div "**********" at bounding box center [368, 192] width 603 height 384
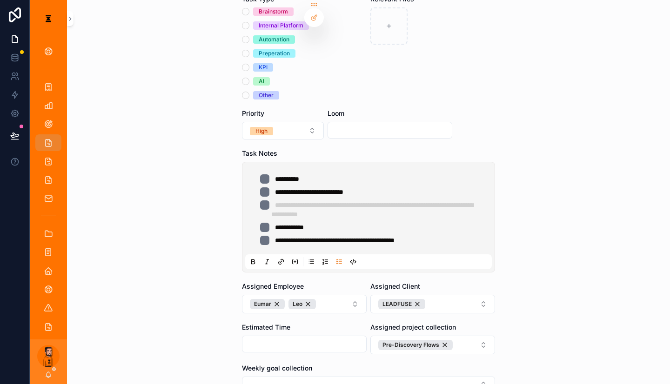
click at [250, 298] on div "**********" at bounding box center [368, 171] width 268 height 623
click at [274, 377] on button "Select Button" at bounding box center [368, 385] width 253 height 16
click at [363, 366] on div "Launch Pre-Dsicovery" at bounding box center [369, 373] width 129 height 15
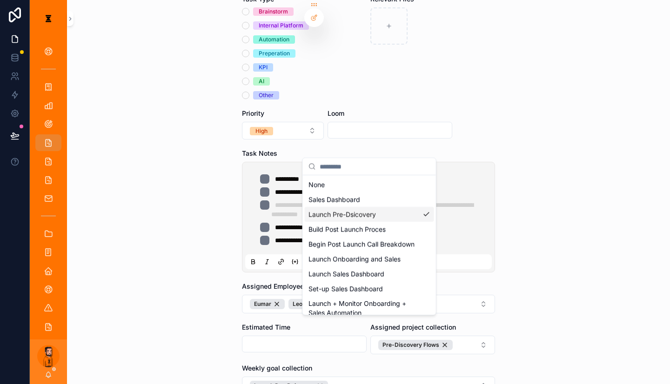
click at [502, 320] on div "**********" at bounding box center [368, 192] width 603 height 384
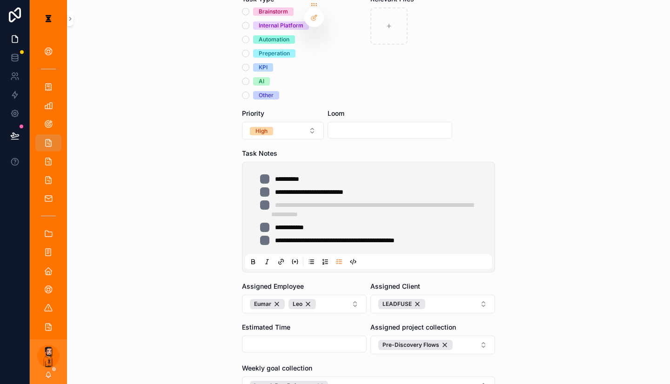
click at [363, 124] on input "scrollable content" at bounding box center [390, 130] width 124 height 13
paste input "**********"
type input "**********"
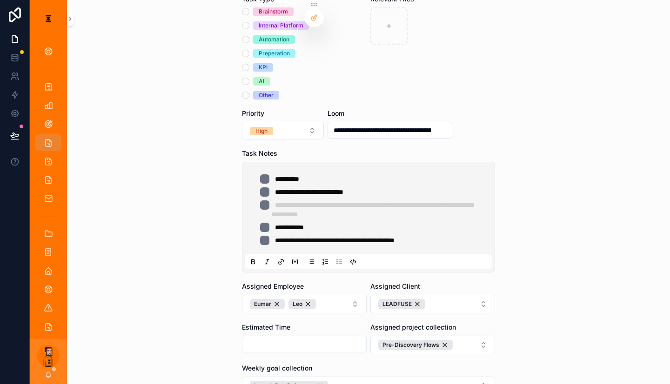
click at [489, 118] on div "**********" at bounding box center [368, 52] width 603 height 384
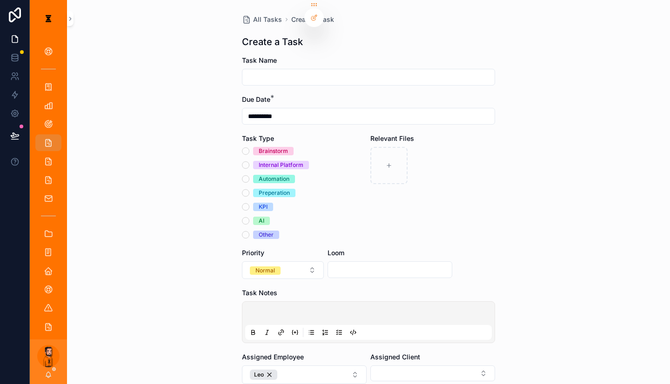
drag, startPoint x: 476, startPoint y: 230, endPoint x: 466, endPoint y: 230, distance: 10.2
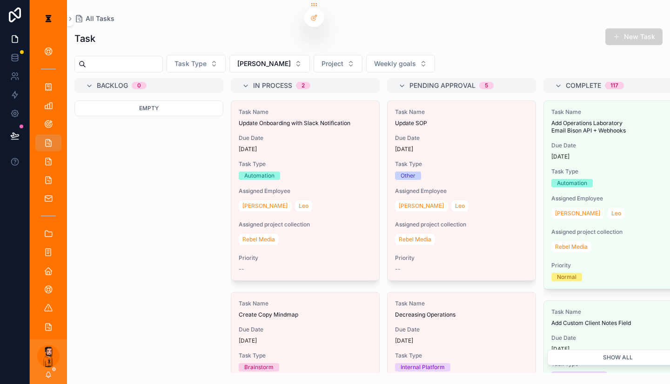
click at [42, 369] on div "[PERSON_NAME]" at bounding box center [48, 362] width 37 height 45
click at [46, 375] on icon "scrollable content" at bounding box center [48, 374] width 5 height 4
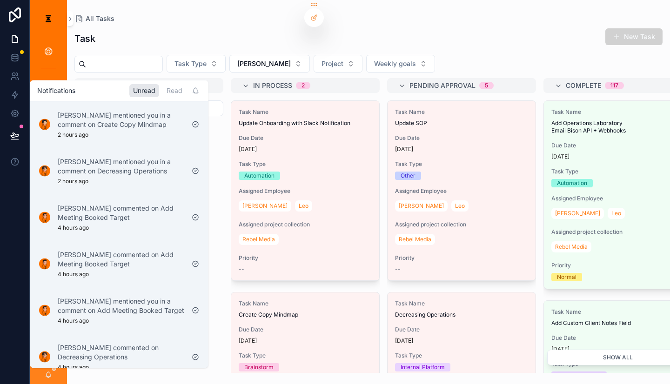
click at [163, 90] on div "Read" at bounding box center [174, 90] width 23 height 13
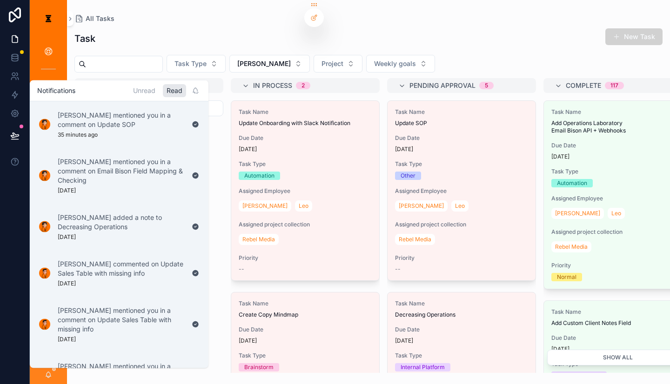
click at [129, 91] on div "Unread" at bounding box center [144, 90] width 30 height 13
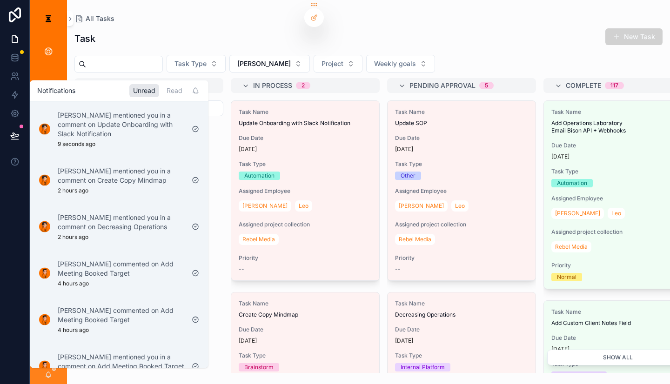
click at [127, 118] on p "[PERSON_NAME] mentioned you in a comment on Update Onboarding with Slack Notifi…" at bounding box center [121, 124] width 127 height 28
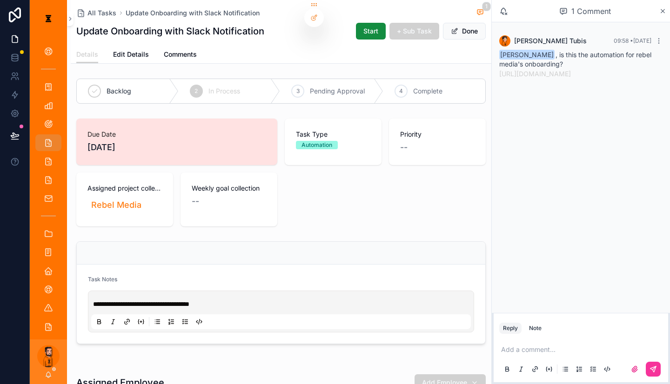
click at [502, 345] on p "scrollable content" at bounding box center [582, 349] width 163 height 9
click at [502, 70] on link "[URL][DOMAIN_NAME]" at bounding box center [535, 74] width 72 height 8
click at [502, 345] on p "scrollable content" at bounding box center [582, 349] width 163 height 9
click at [502, 367] on icon "scrollable content" at bounding box center [652, 369] width 7 height 7
drag, startPoint x: 284, startPoint y: 188, endPoint x: 307, endPoint y: 178, distance: 24.8
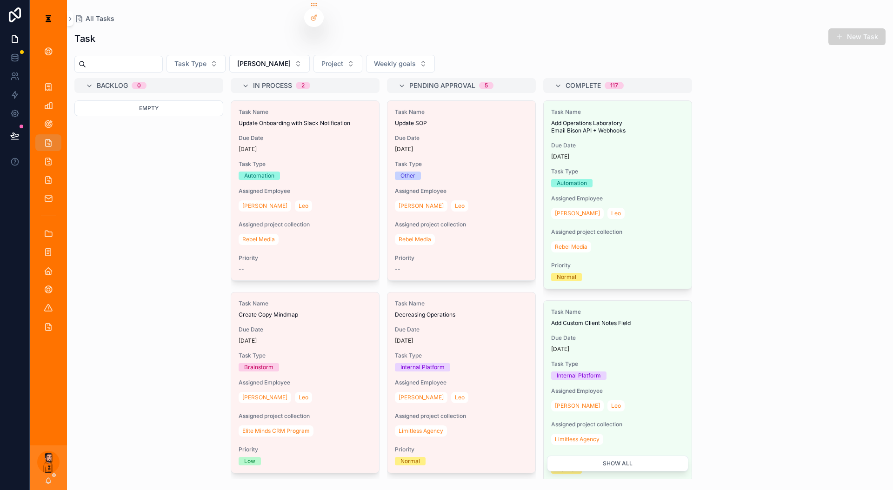
click at [244, 59] on span "[PERSON_NAME]" at bounding box center [264, 63] width 54 height 9
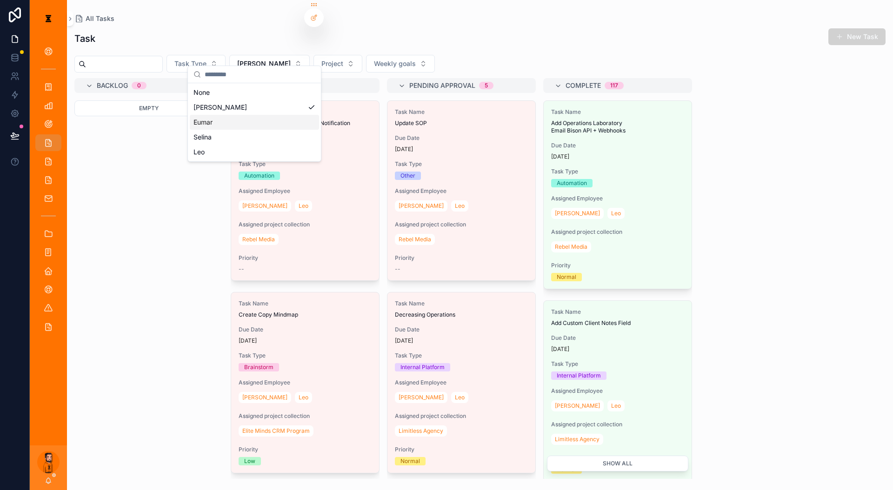
click at [222, 115] on div "Eumar" at bounding box center [254, 122] width 129 height 15
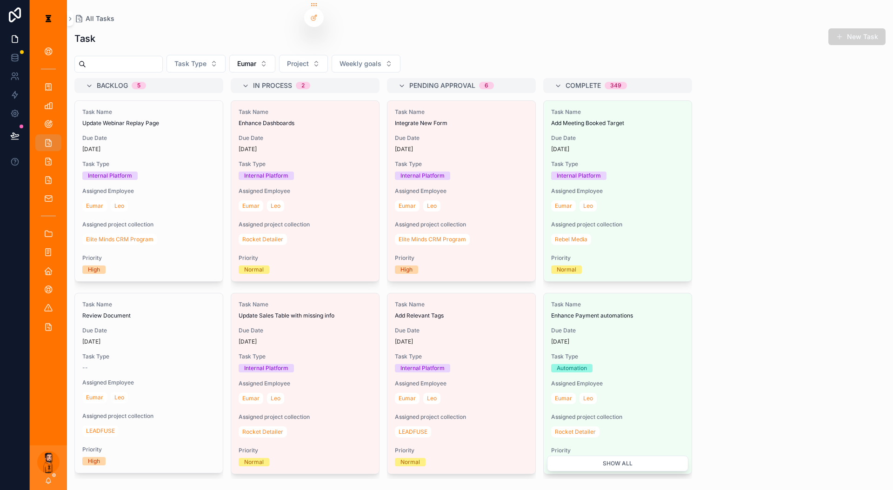
click at [166, 353] on span "Task Type" at bounding box center [148, 356] width 133 height 7
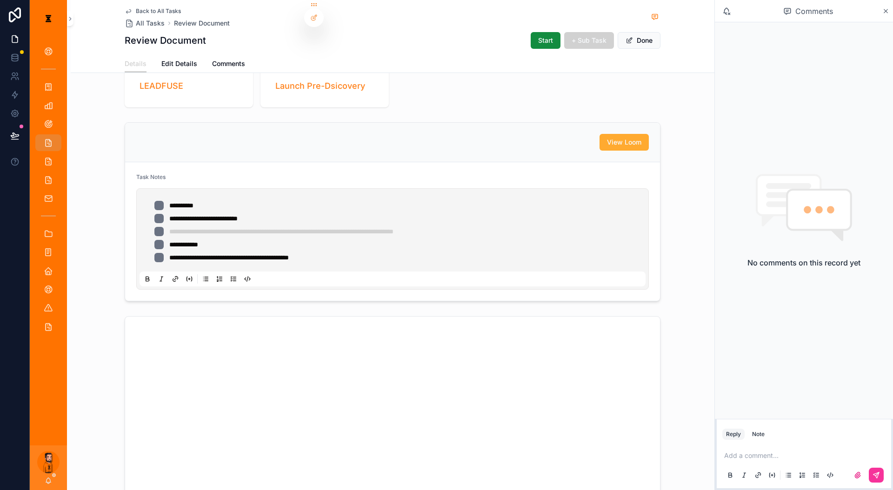
scroll to position [140, 0]
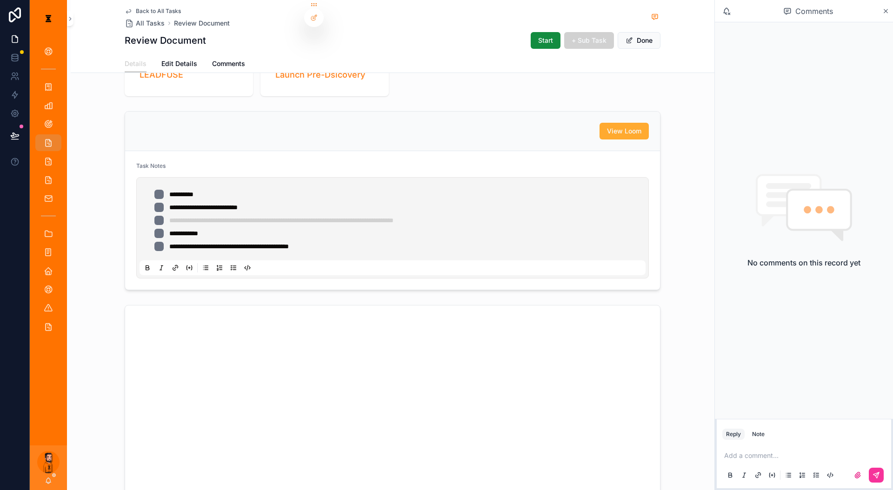
drag, startPoint x: 574, startPoint y: 182, endPoint x: 584, endPoint y: 184, distance: 10.4
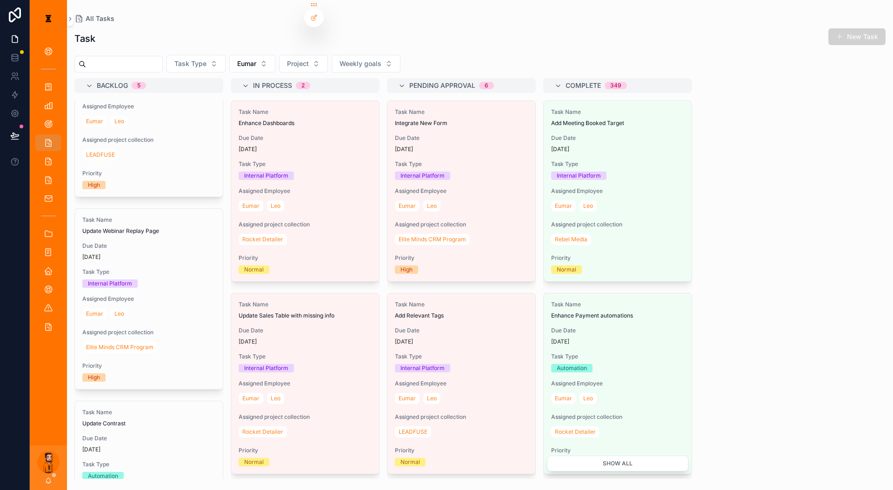
scroll to position [93, 0]
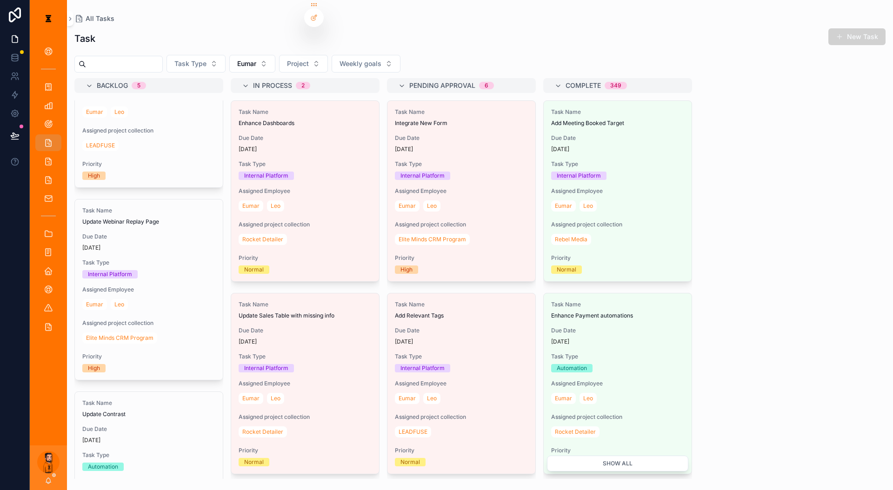
click at [154, 286] on span "Assigned Employee" at bounding box center [148, 289] width 133 height 7
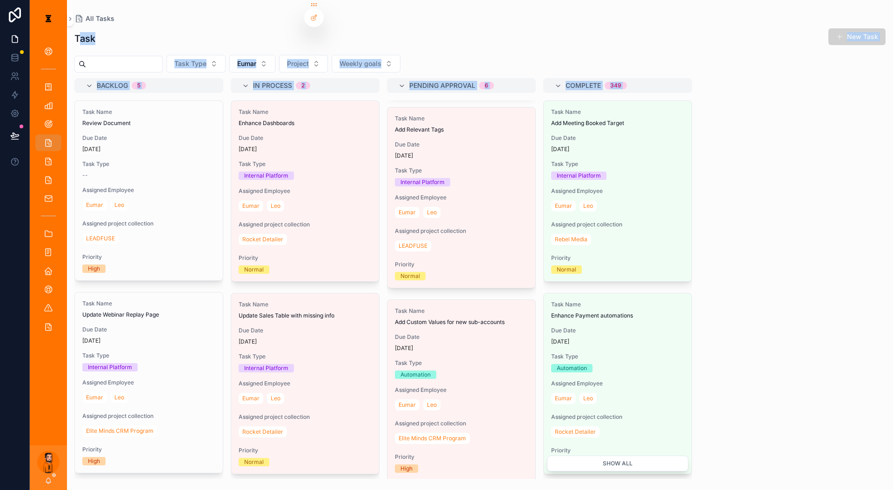
drag, startPoint x: 72, startPoint y: 28, endPoint x: 653, endPoint y: 352, distance: 664.8
click at [502, 352] on div "Task New Task Task Type Eumar Project Weekly goals Backlog 5 Task Name Review D…" at bounding box center [480, 250] width 826 height 457
click at [502, 258] on div "Backlog 5 Task Name Review Document Due Date [DATE] Task Type -- Assigned Emplo…" at bounding box center [480, 278] width 826 height 401
